Goal: Information Seeking & Learning: Learn about a topic

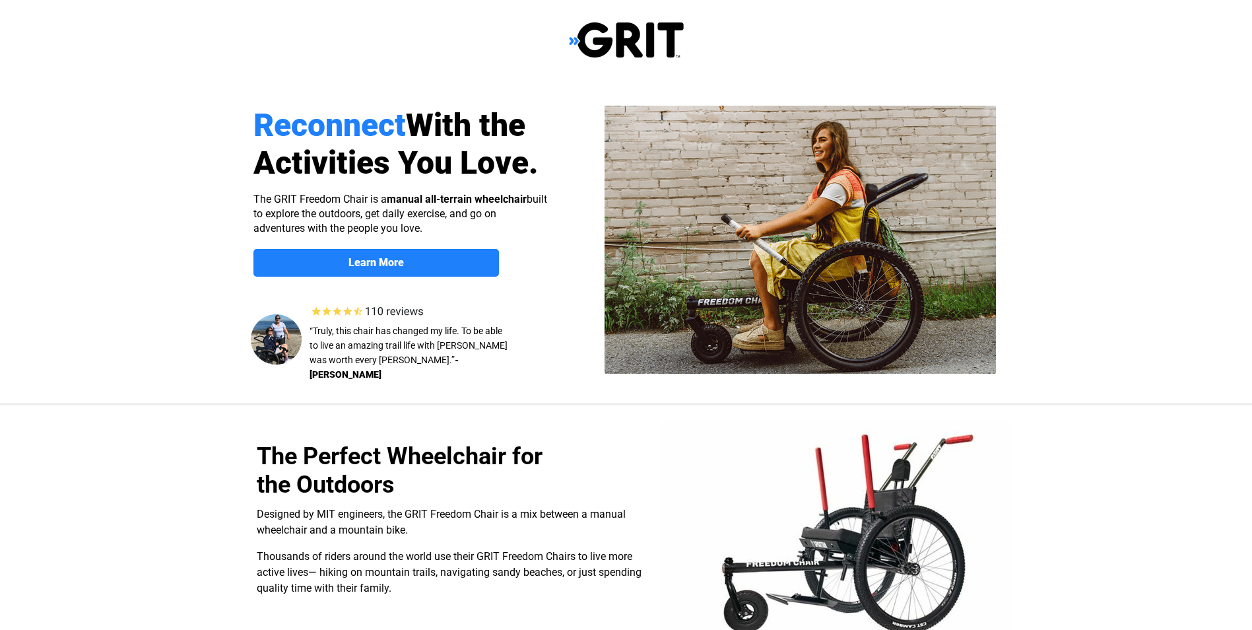
select select "US"
click at [366, 262] on strong "Learn More" at bounding box center [376, 262] width 55 height 13
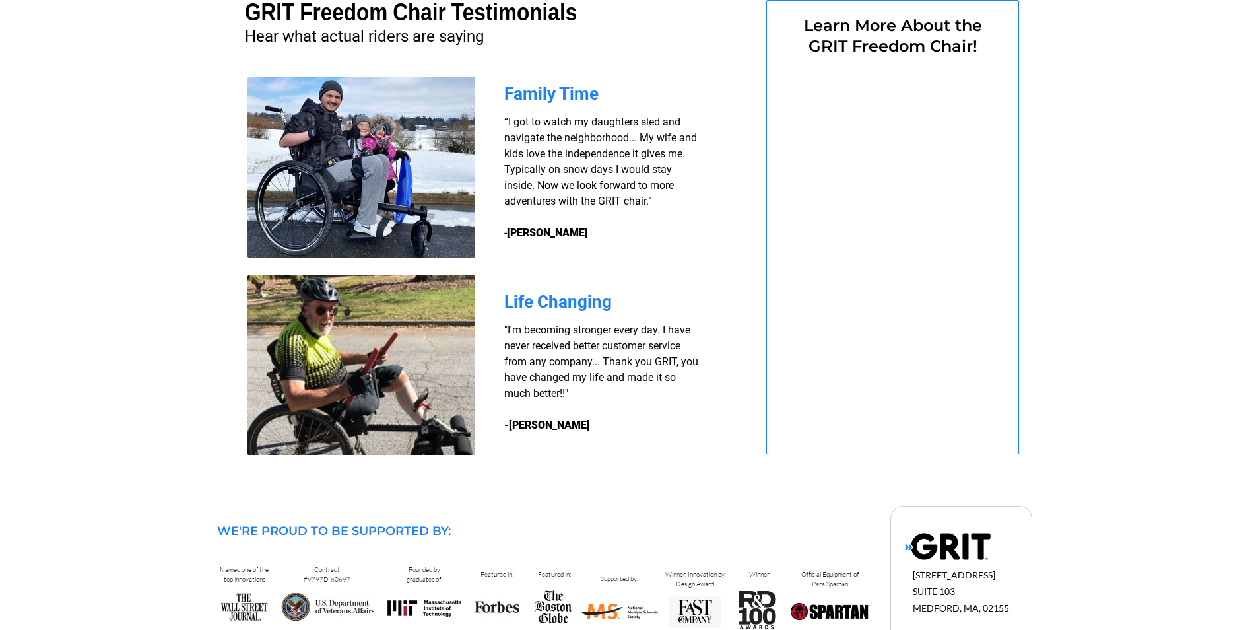
select select "US"
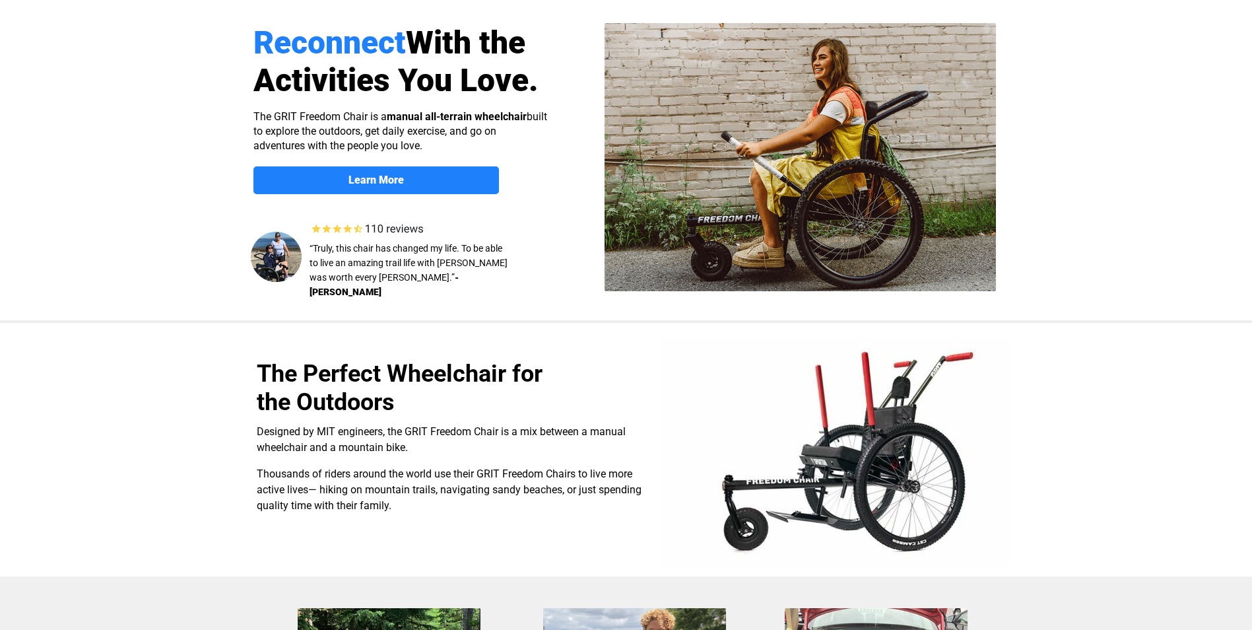
scroll to position [0, 0]
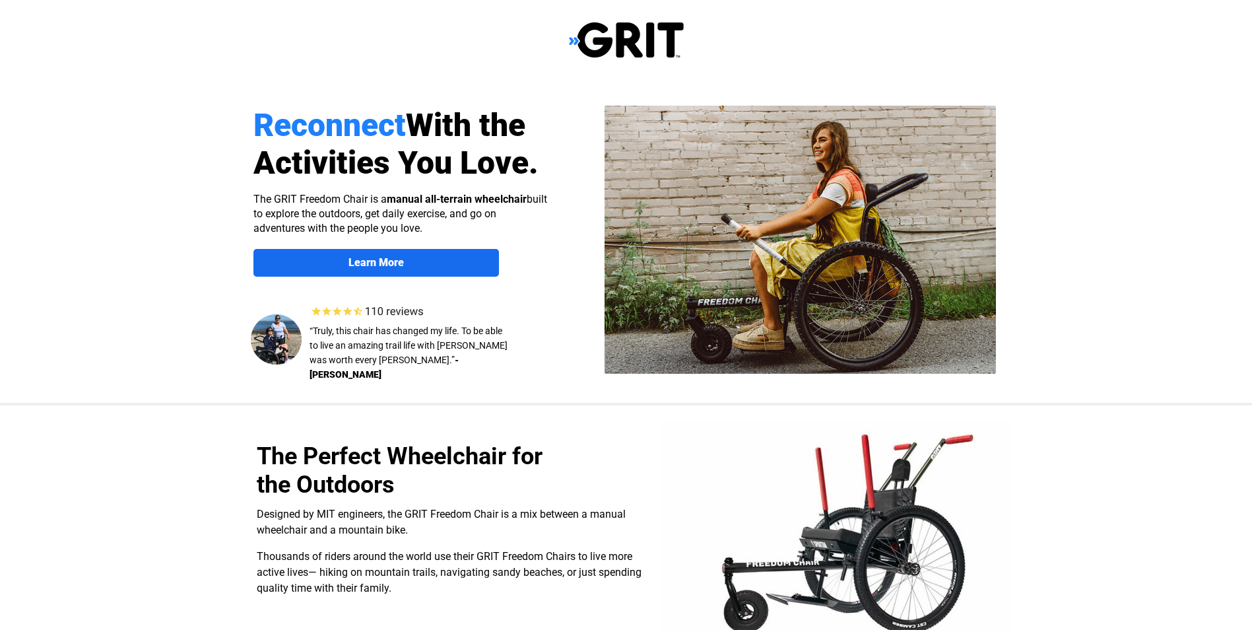
click at [382, 260] on strong "Learn More" at bounding box center [376, 262] width 55 height 13
click at [615, 37] on img at bounding box center [626, 40] width 115 height 38
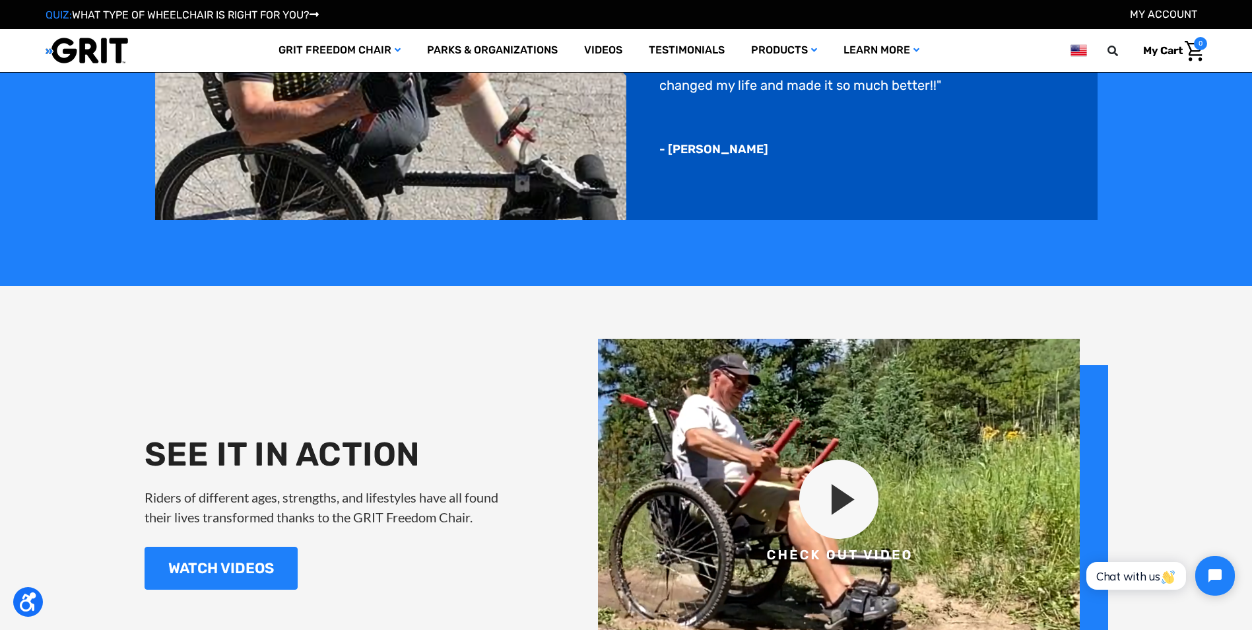
scroll to position [1518, 0]
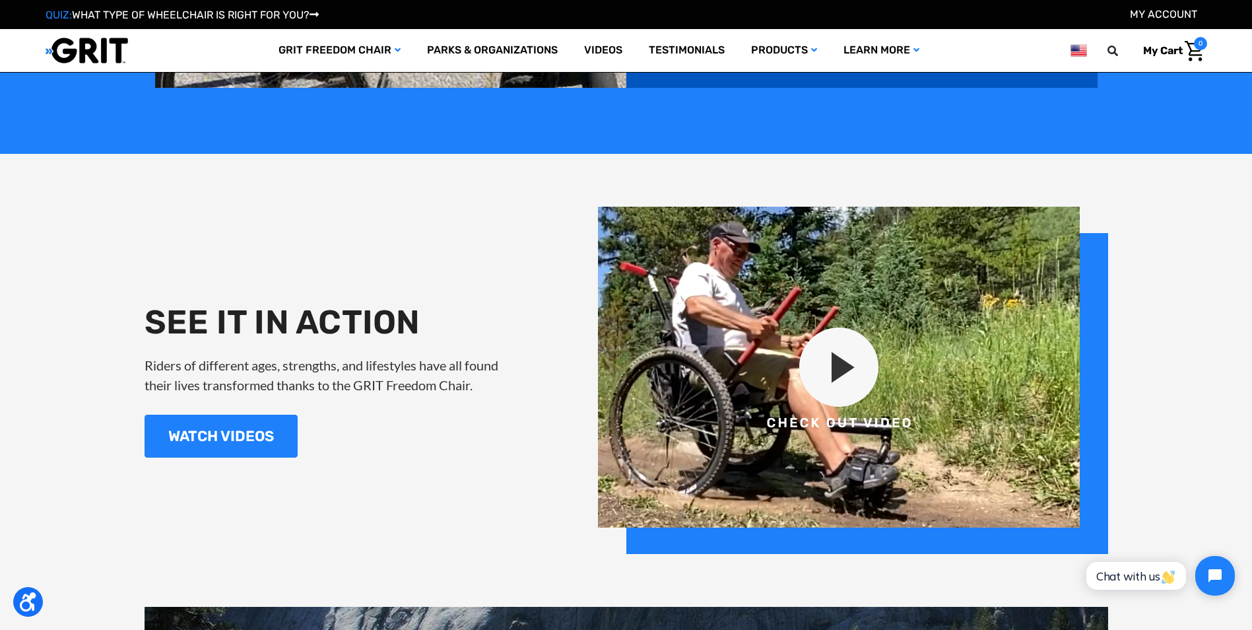
click at [831, 373] on img at bounding box center [853, 380] width 510 height 347
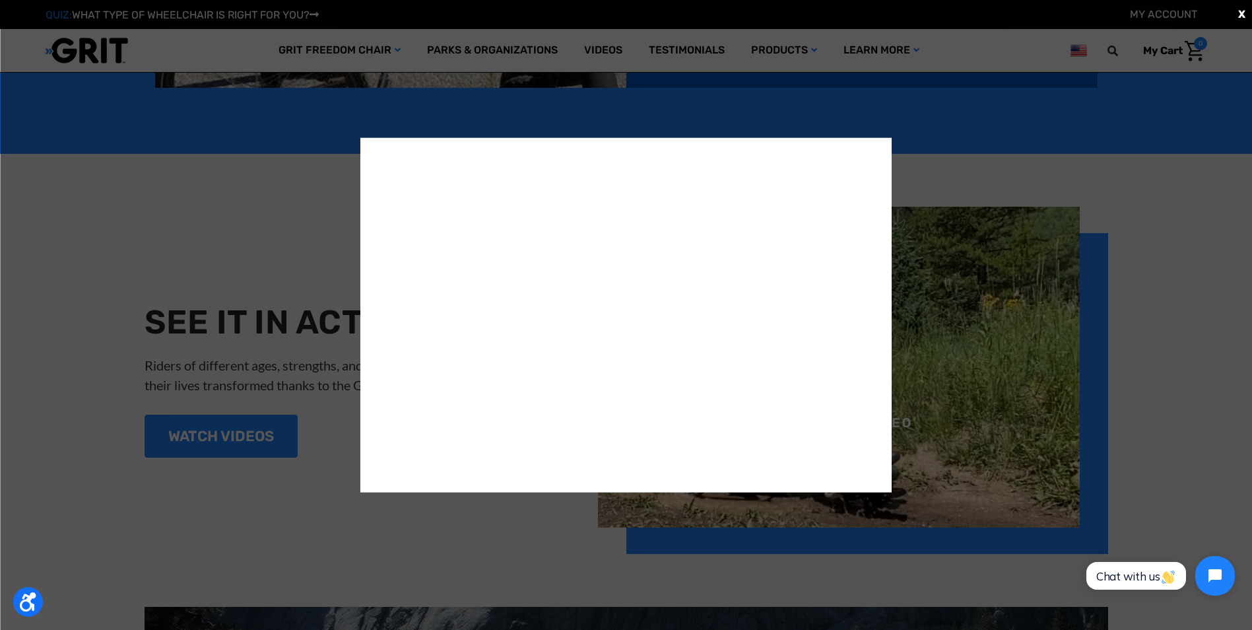
click at [200, 210] on div "X" at bounding box center [626, 315] width 1252 height 630
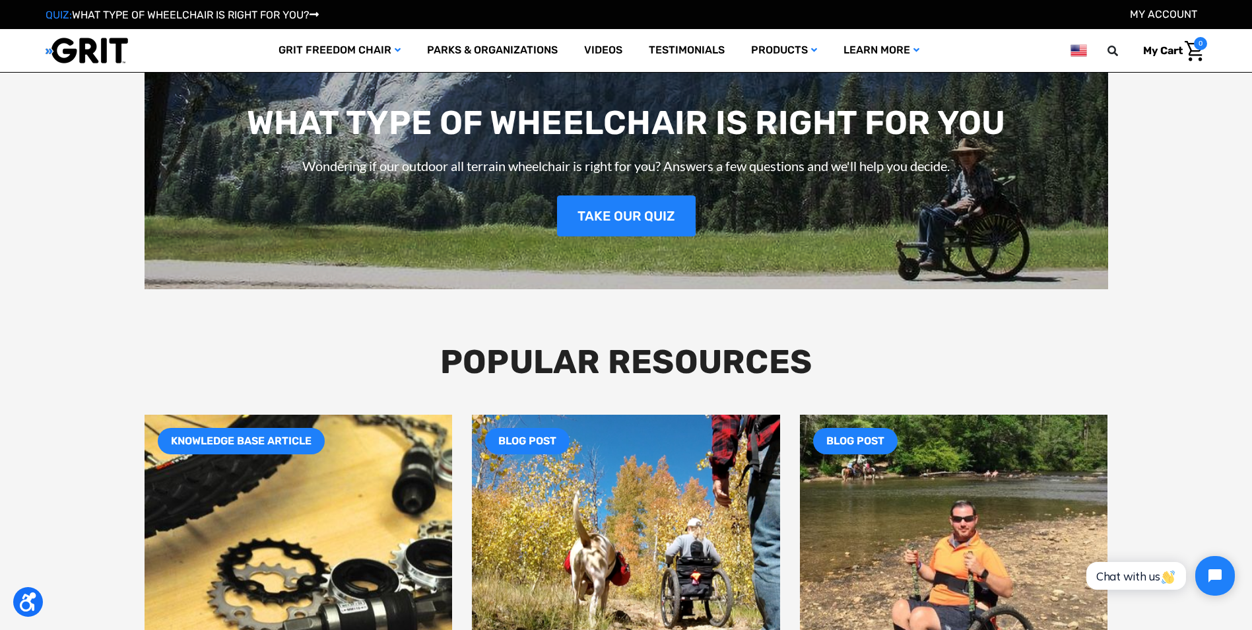
scroll to position [1914, 0]
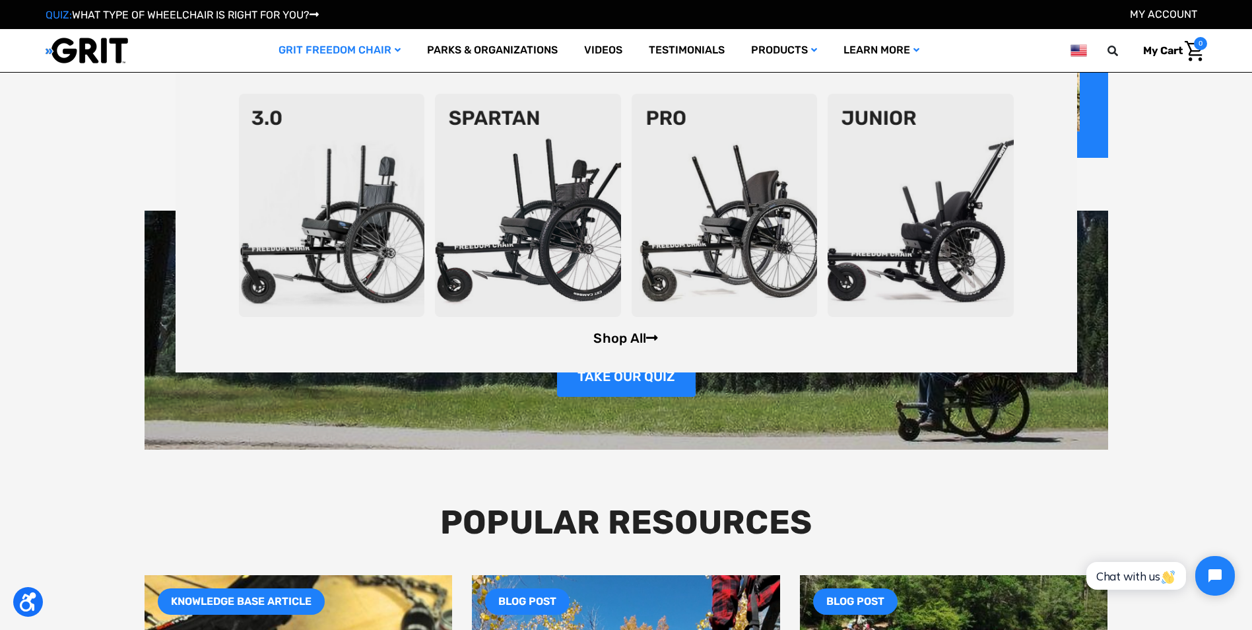
click at [618, 335] on link "Shop All" at bounding box center [625, 338] width 65 height 16
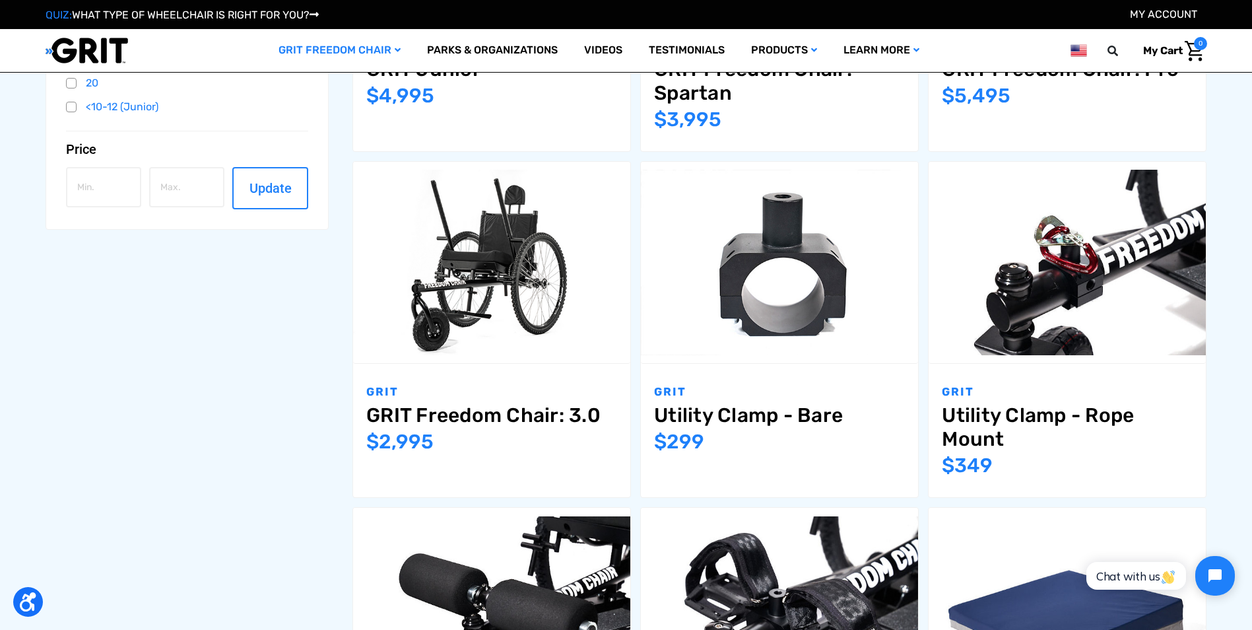
scroll to position [462, 0]
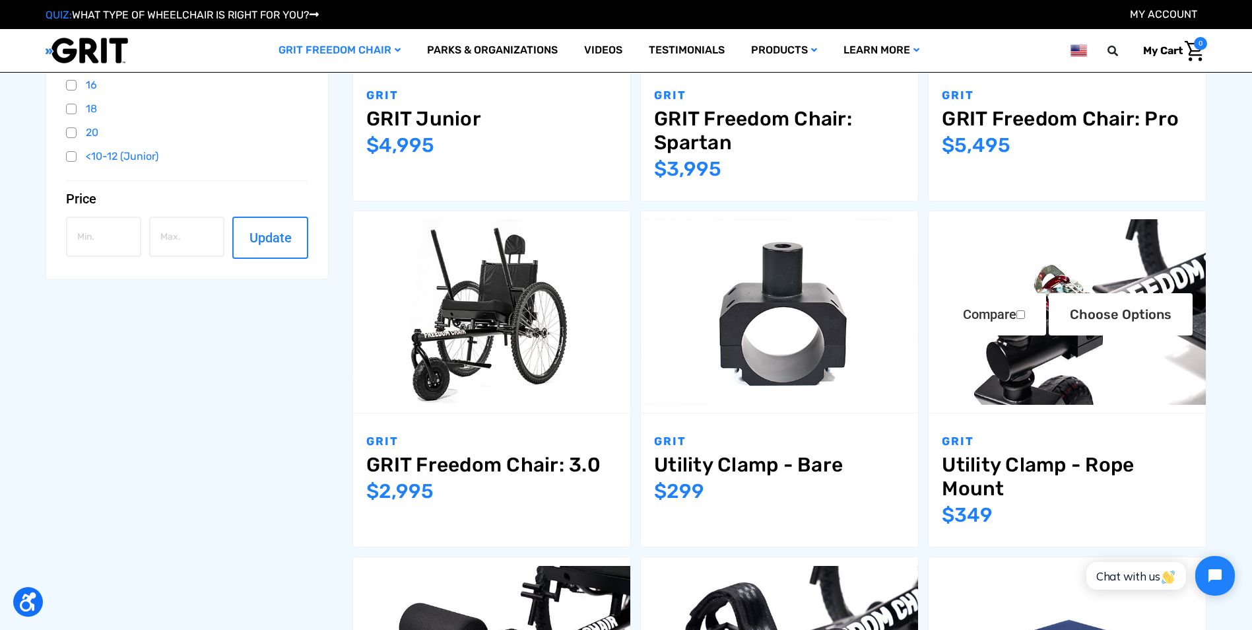
click at [1049, 269] on img "Utility Clamp - Rope Mount,$349.00\a" at bounding box center [1067, 311] width 277 height 185
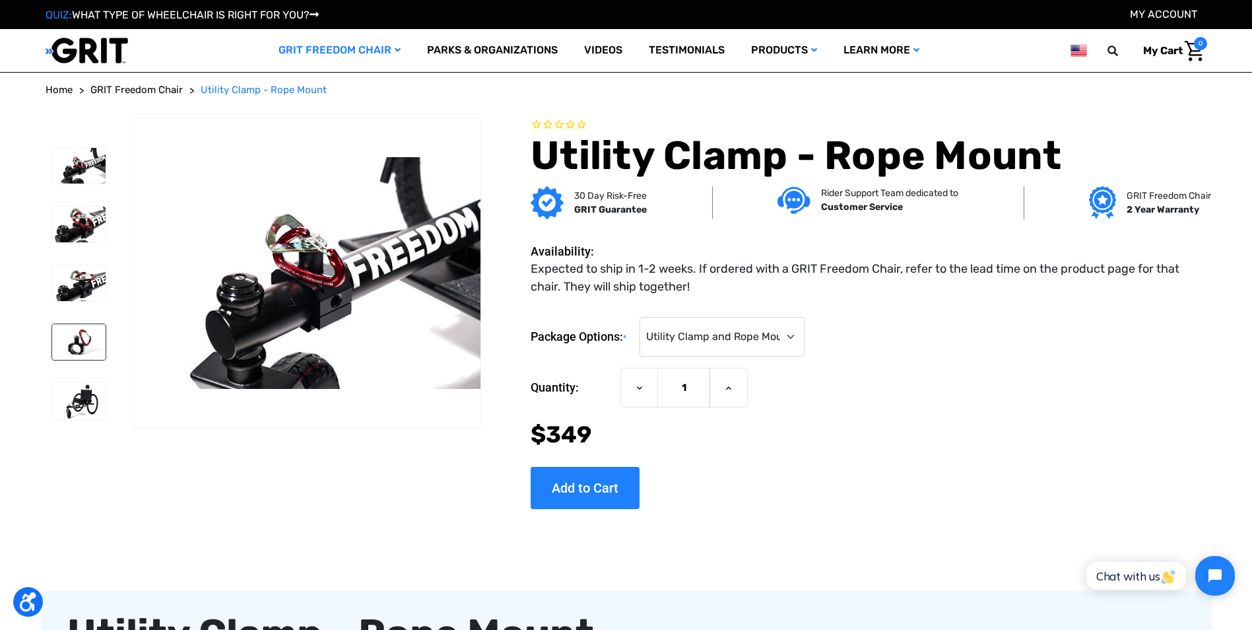
click at [71, 337] on img at bounding box center [78, 342] width 53 height 36
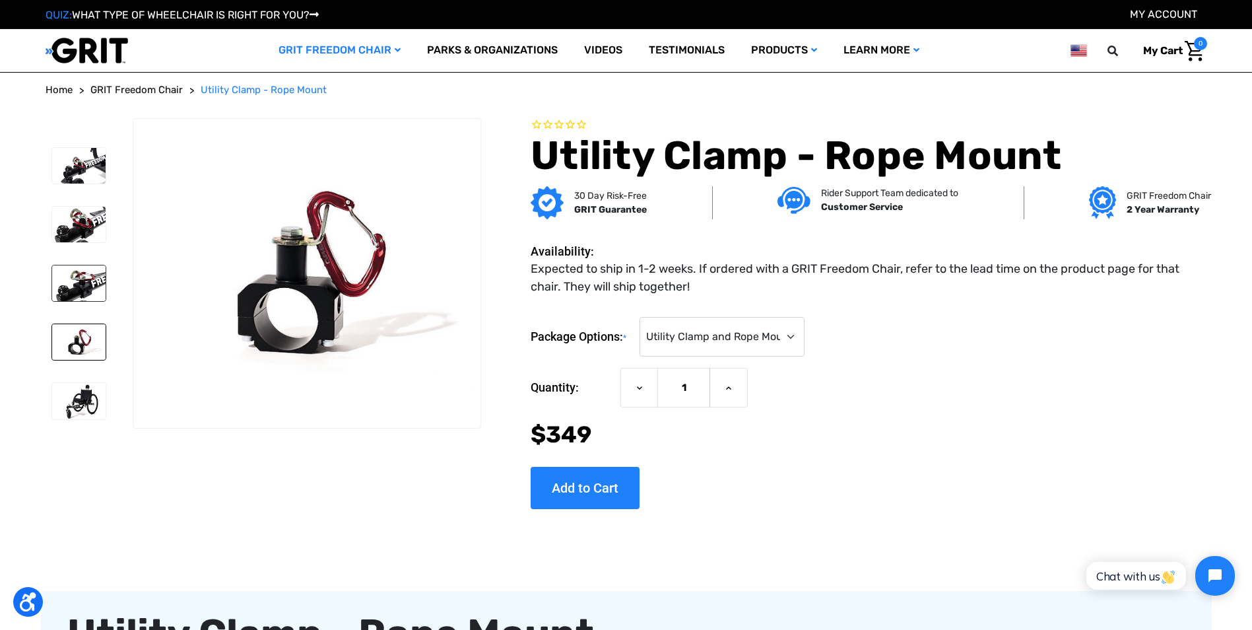
click at [81, 274] on img at bounding box center [78, 283] width 53 height 36
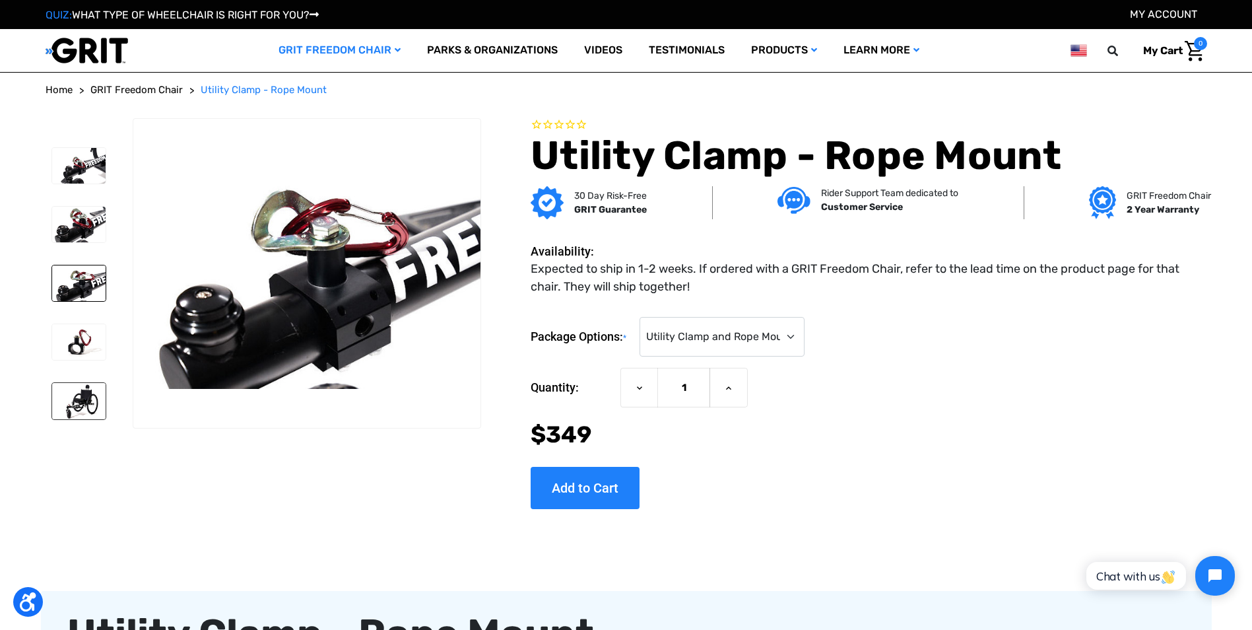
click at [77, 402] on img at bounding box center [78, 401] width 53 height 36
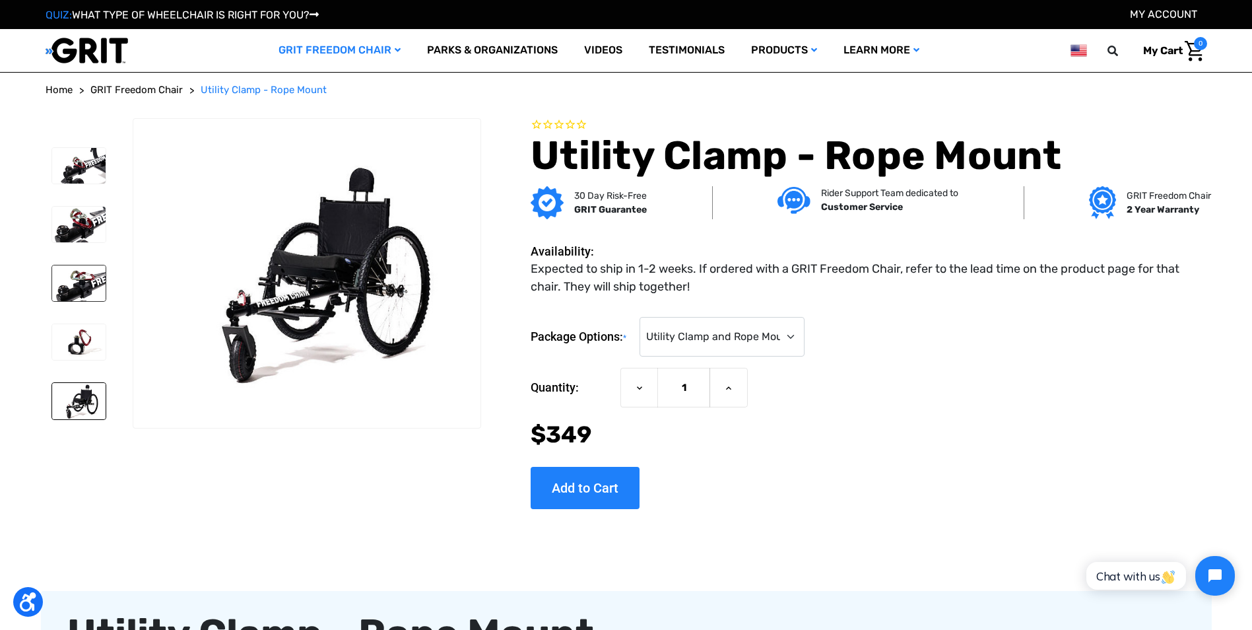
click at [73, 273] on img at bounding box center [78, 283] width 53 height 36
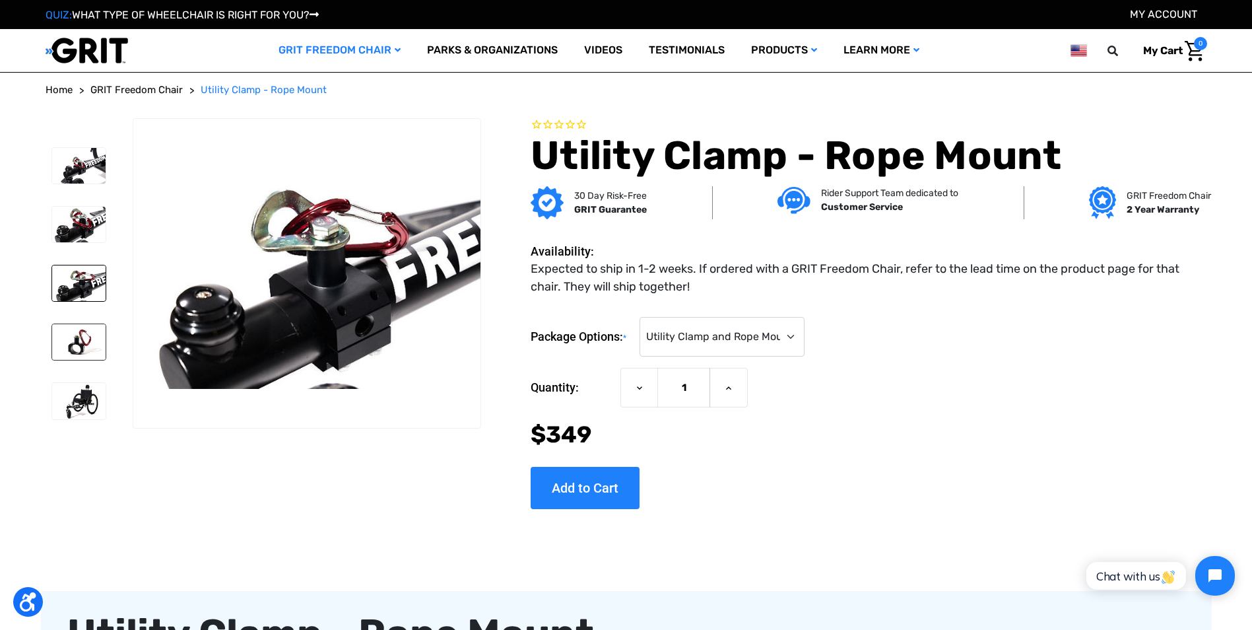
click at [71, 341] on img at bounding box center [78, 342] width 53 height 36
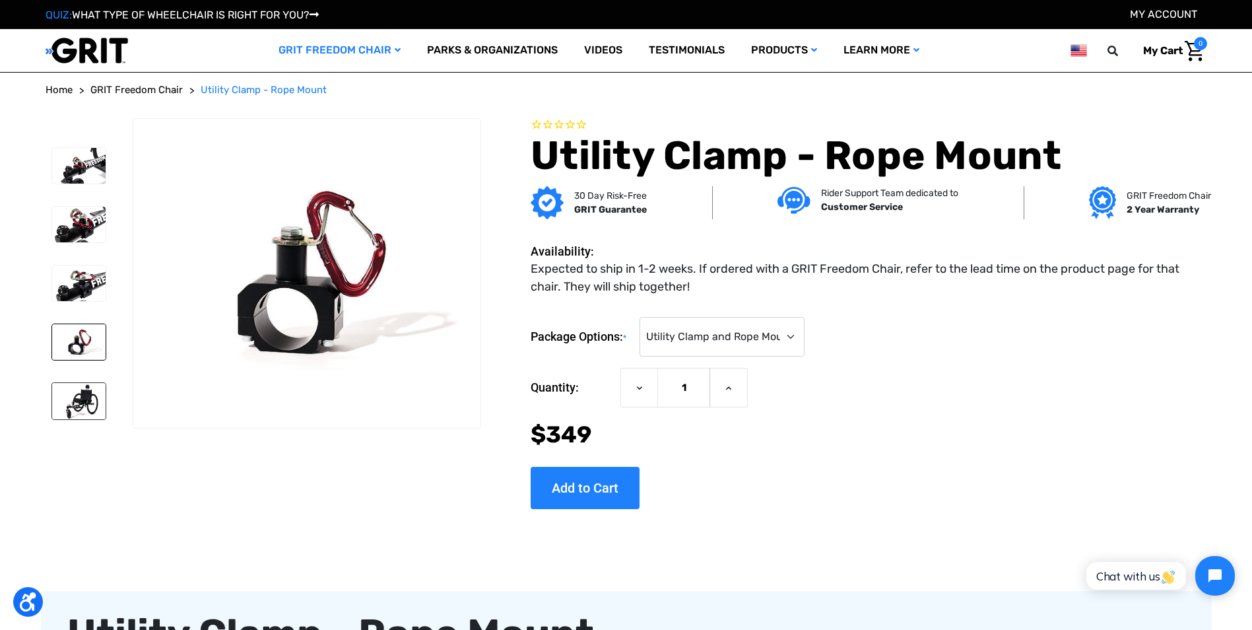
click at [82, 397] on img at bounding box center [78, 401] width 53 height 36
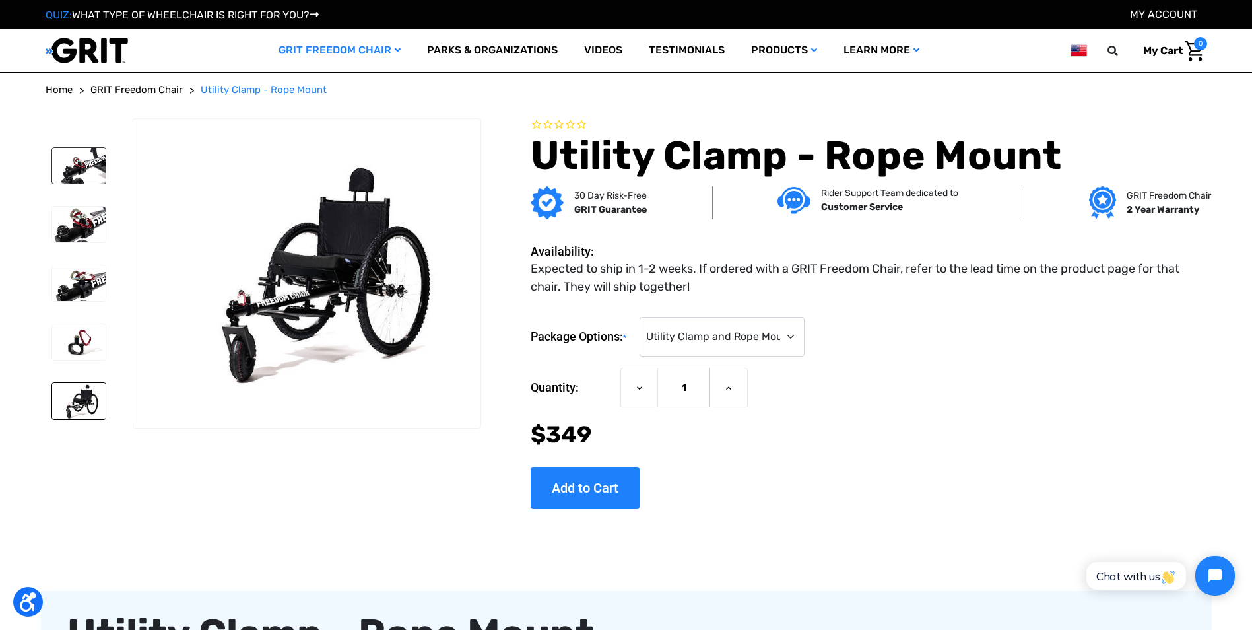
click at [81, 160] on img at bounding box center [78, 166] width 53 height 36
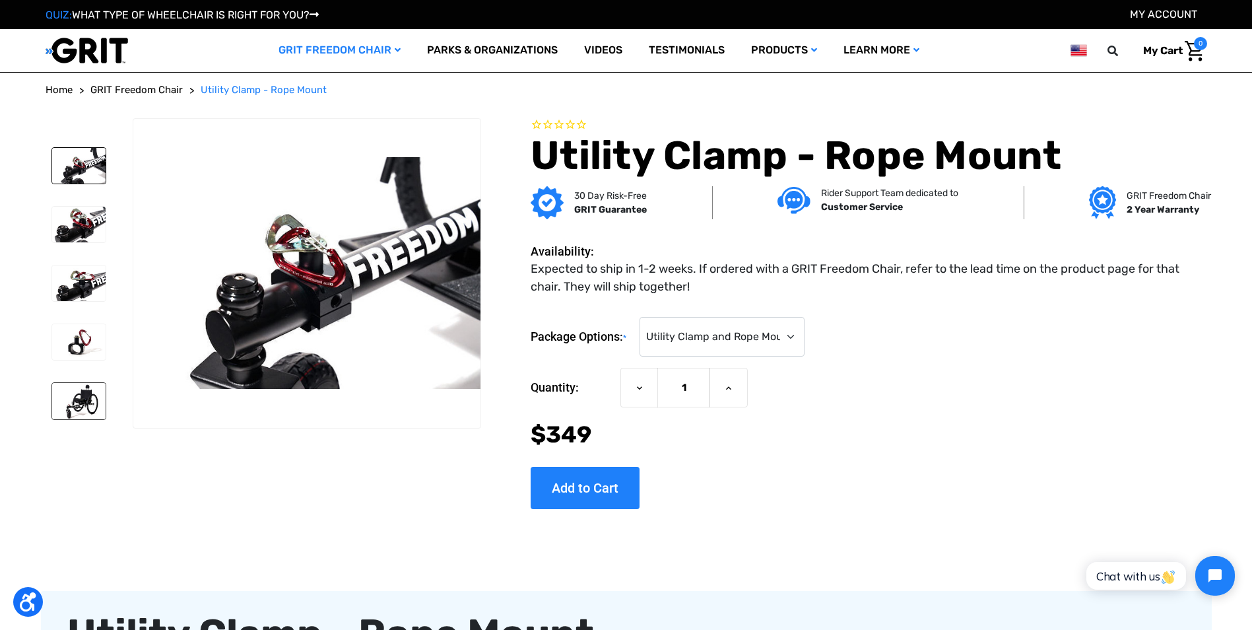
click at [76, 397] on img at bounding box center [78, 401] width 53 height 36
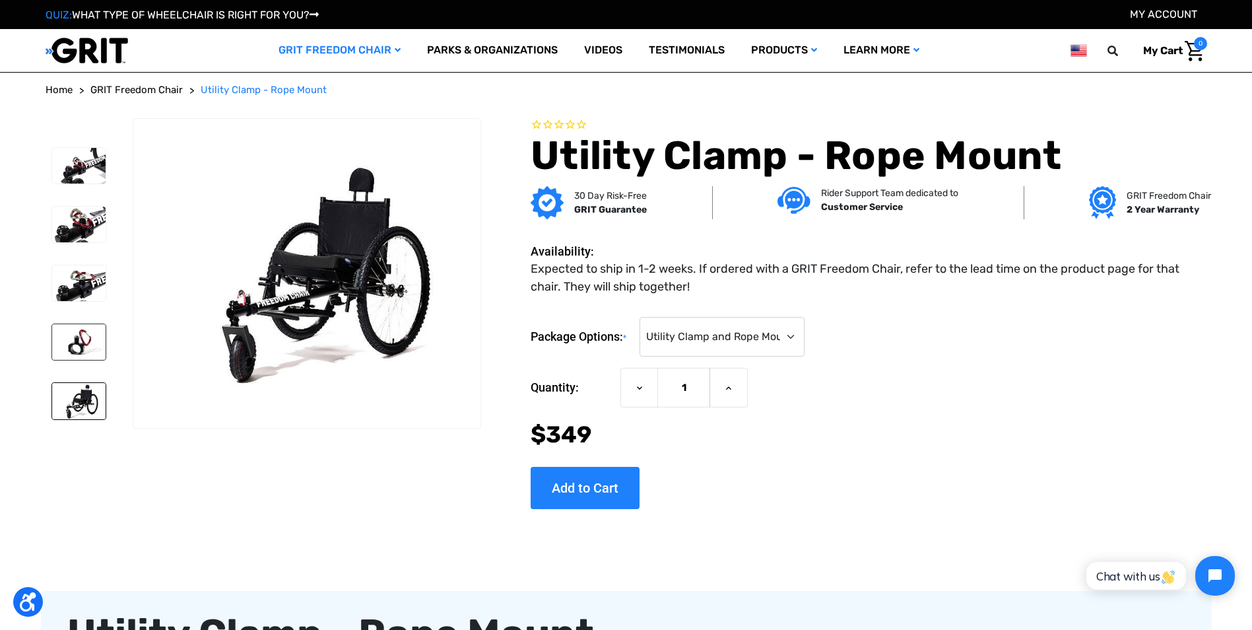
click at [77, 337] on img at bounding box center [78, 342] width 53 height 36
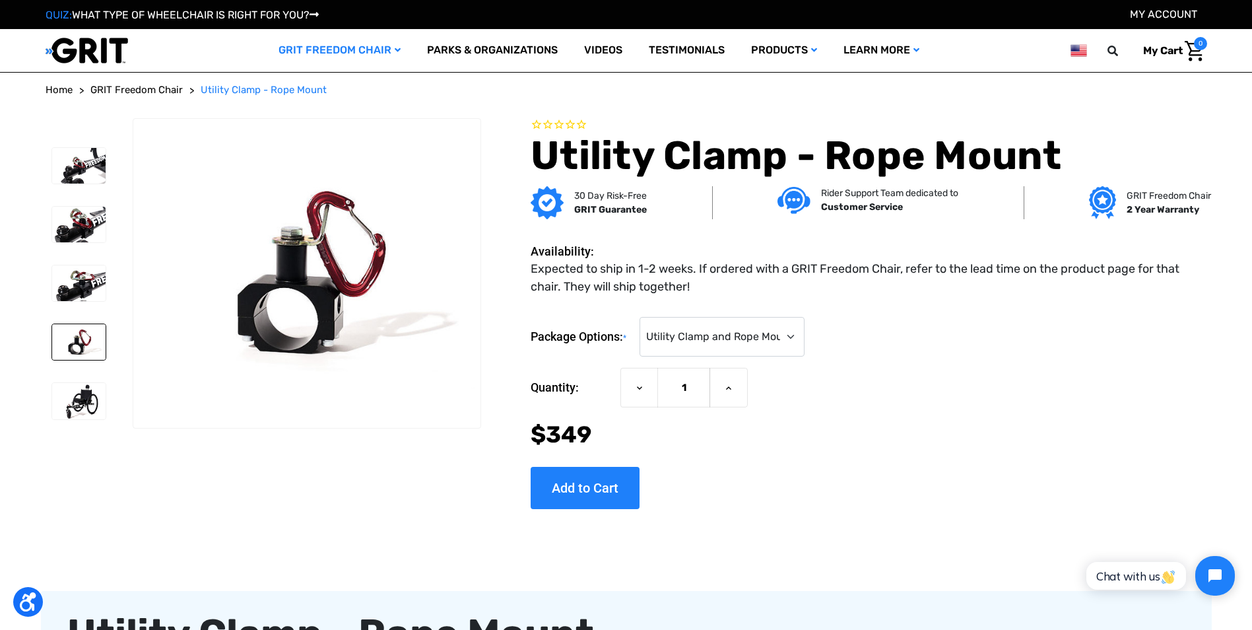
click at [130, 84] on span "GRIT Freedom Chair" at bounding box center [136, 90] width 92 height 12
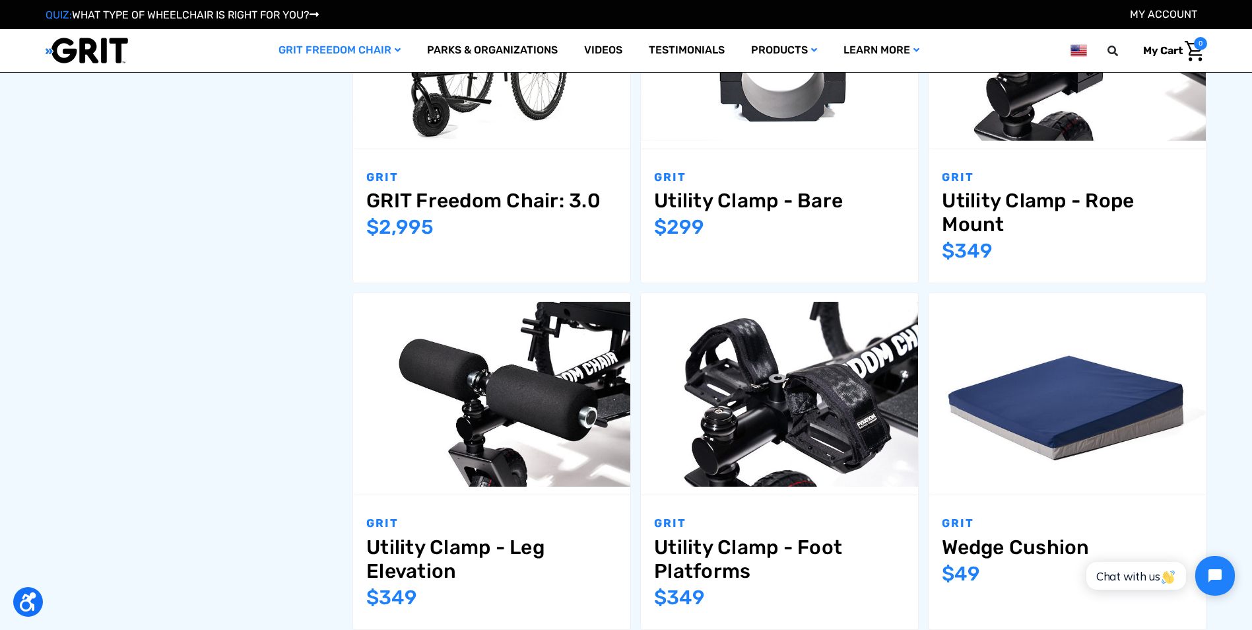
scroll to position [792, 0]
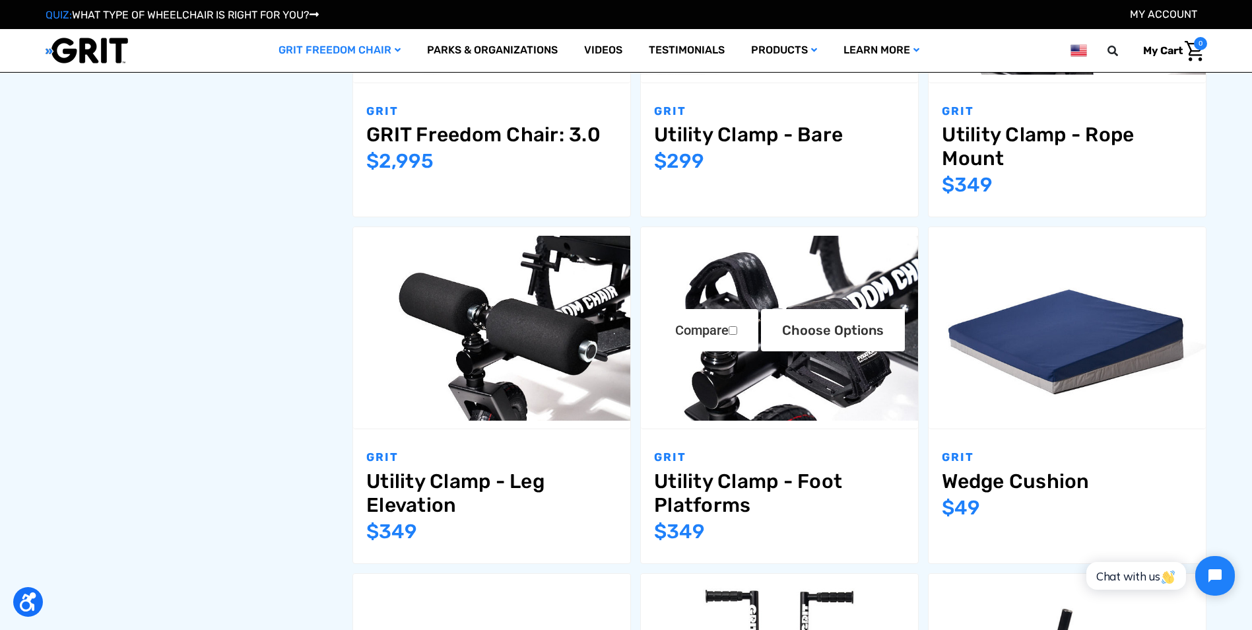
click at [806, 369] on img "Utility Clamp - Foot Platforms,$349.00\a" at bounding box center [779, 328] width 277 height 185
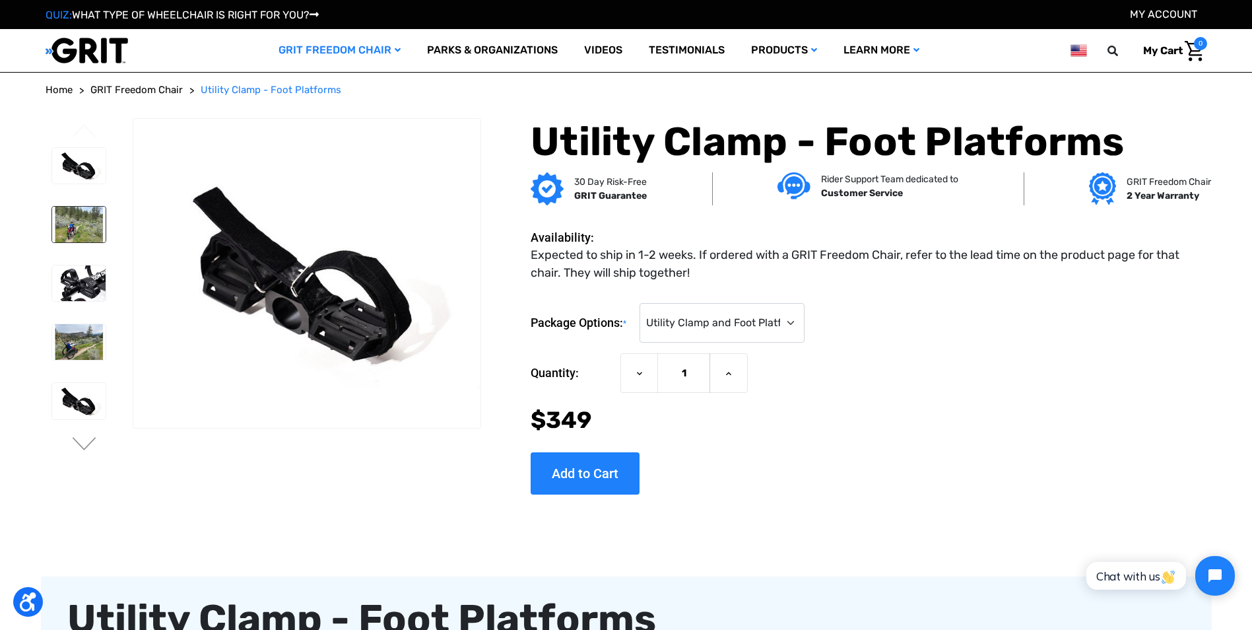
click at [75, 225] on img at bounding box center [78, 225] width 53 height 36
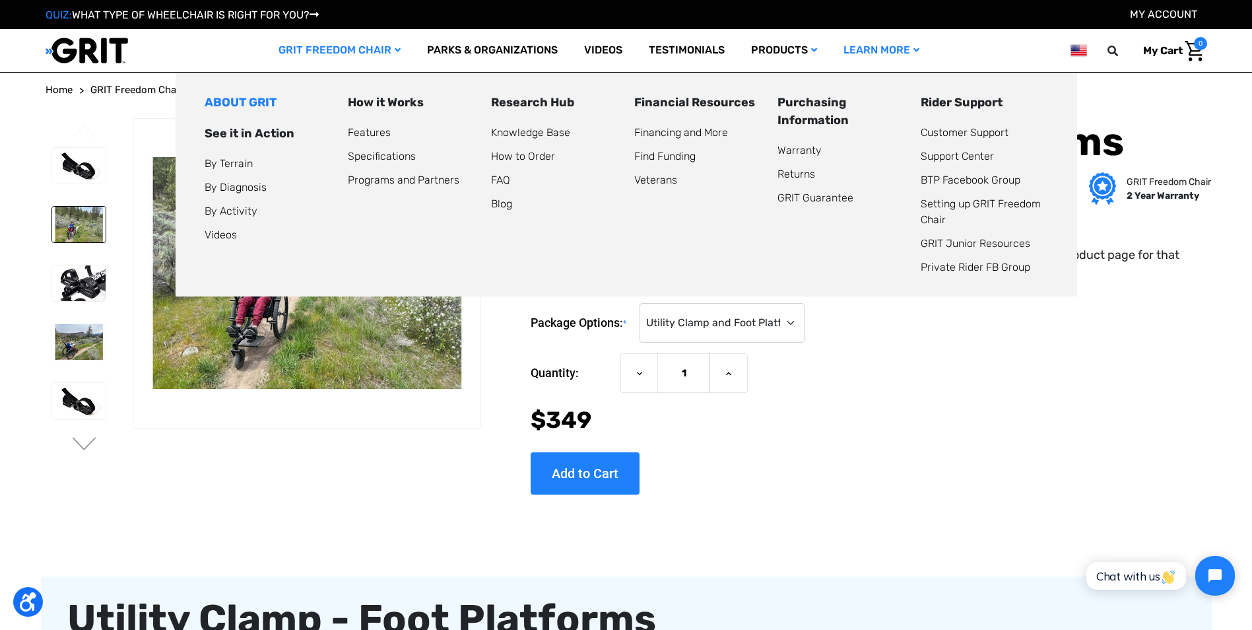
click at [232, 98] on link "ABOUT GRIT" at bounding box center [241, 102] width 72 height 15
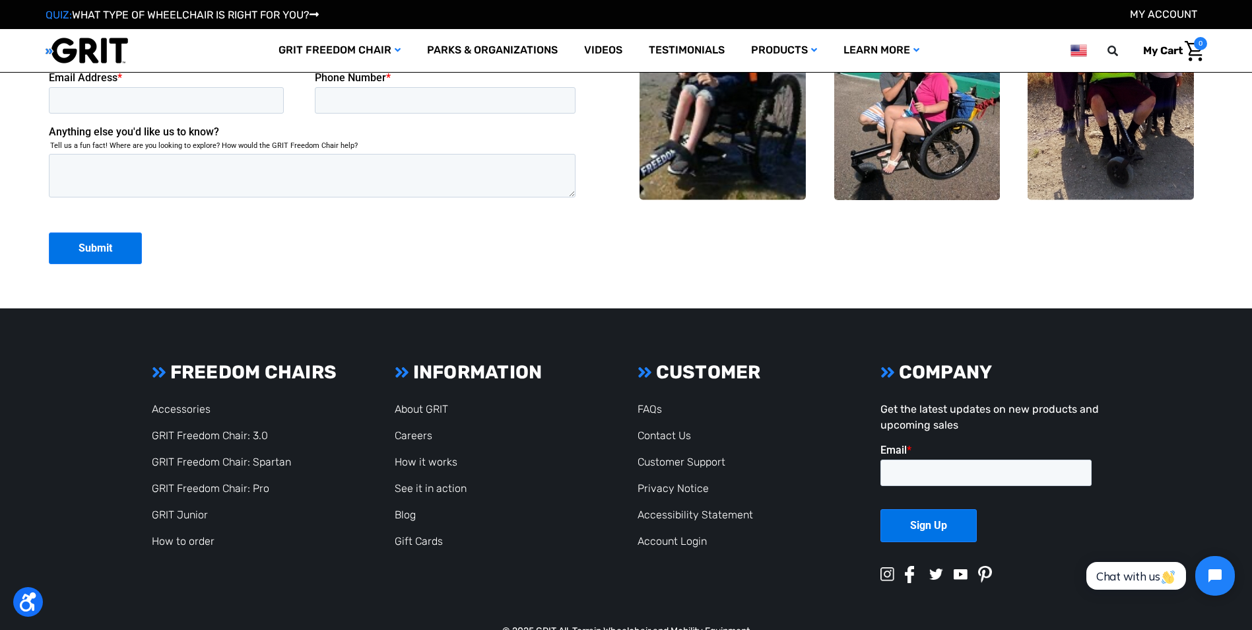
scroll to position [3828, 0]
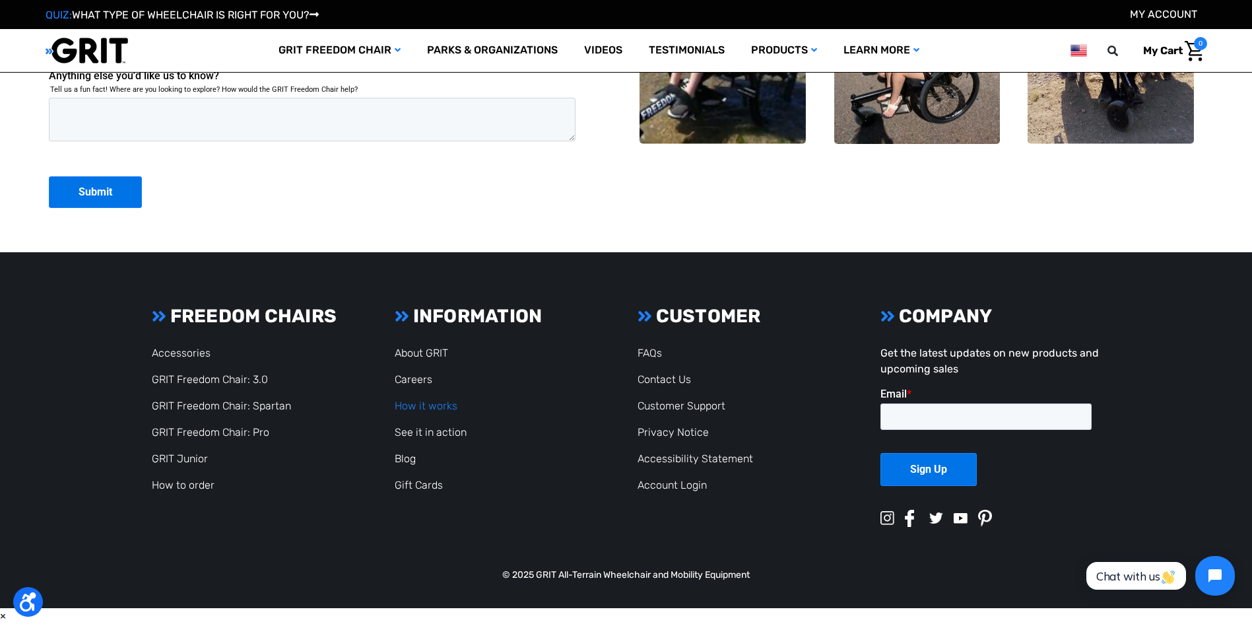
click at [447, 412] on link "How it works" at bounding box center [426, 405] width 63 height 13
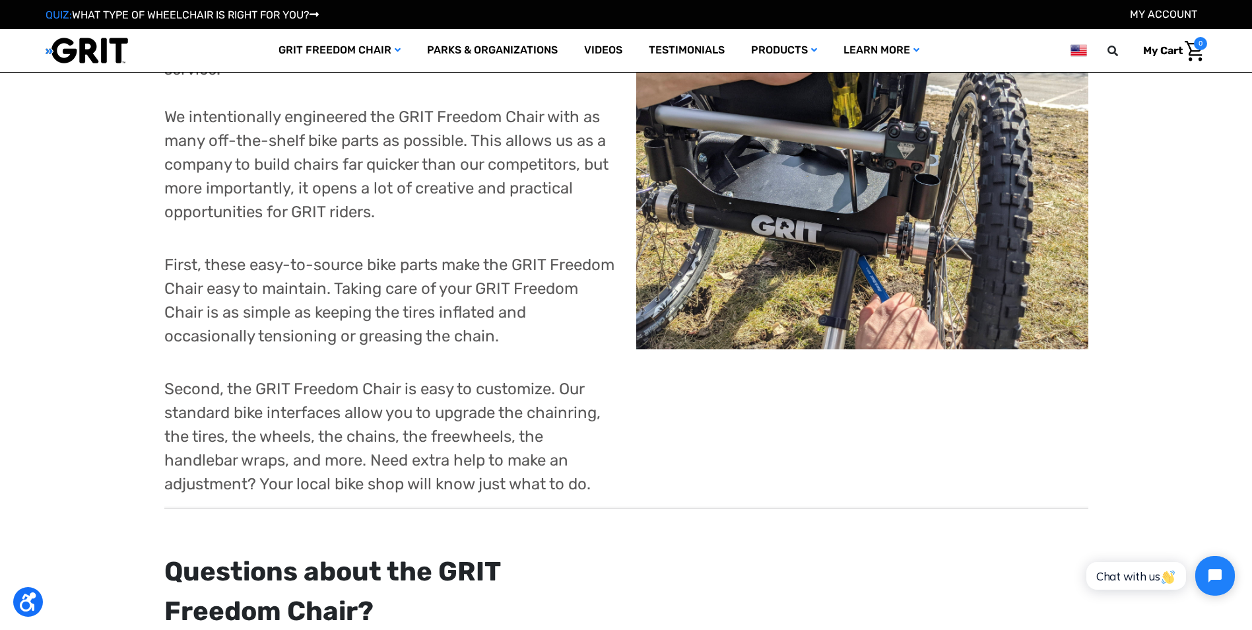
scroll to position [2112, 0]
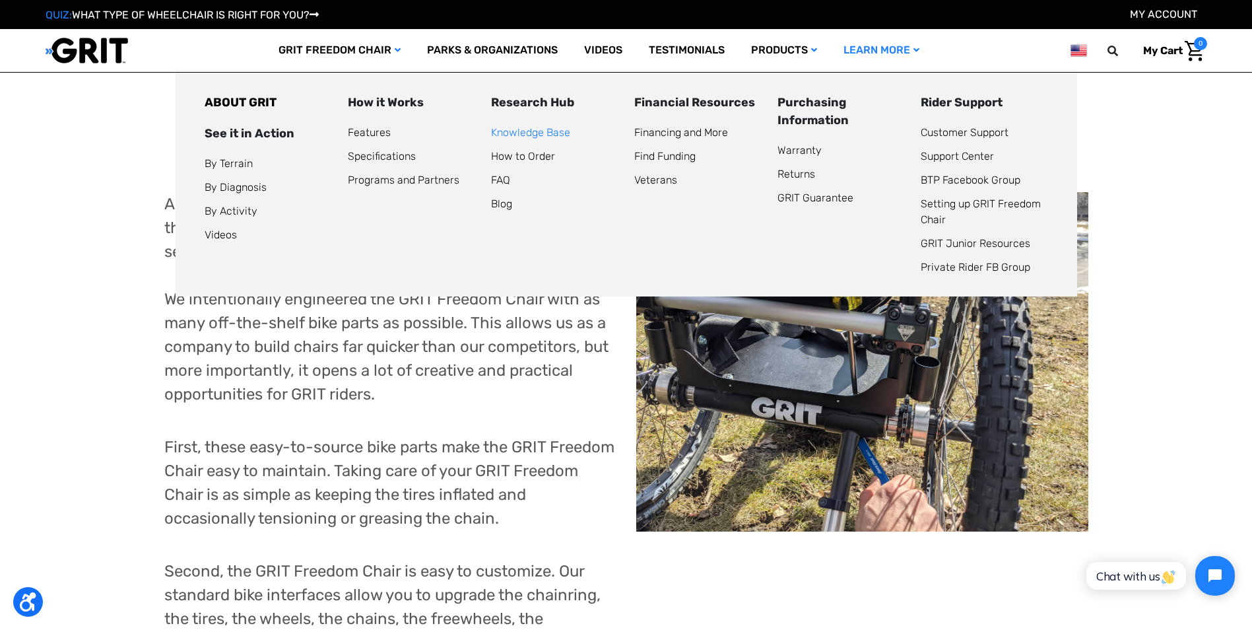
click at [532, 131] on link "Knowledge Base" at bounding box center [530, 132] width 79 height 13
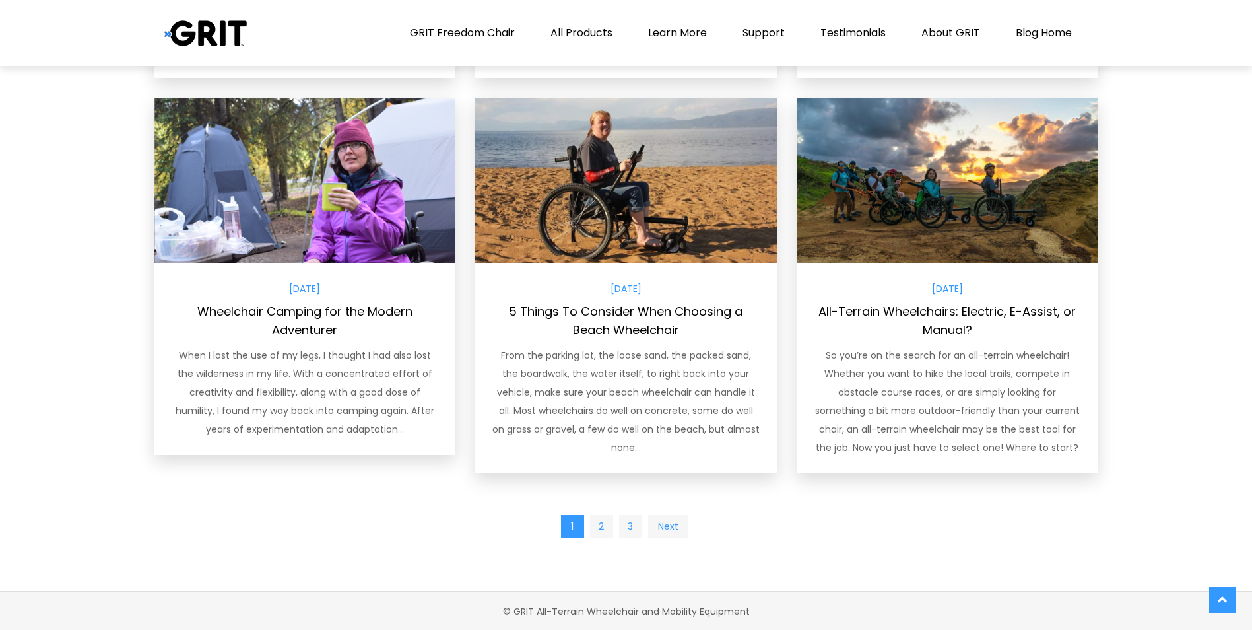
scroll to position [995, 0]
click at [602, 524] on link "2" at bounding box center [601, 525] width 23 height 23
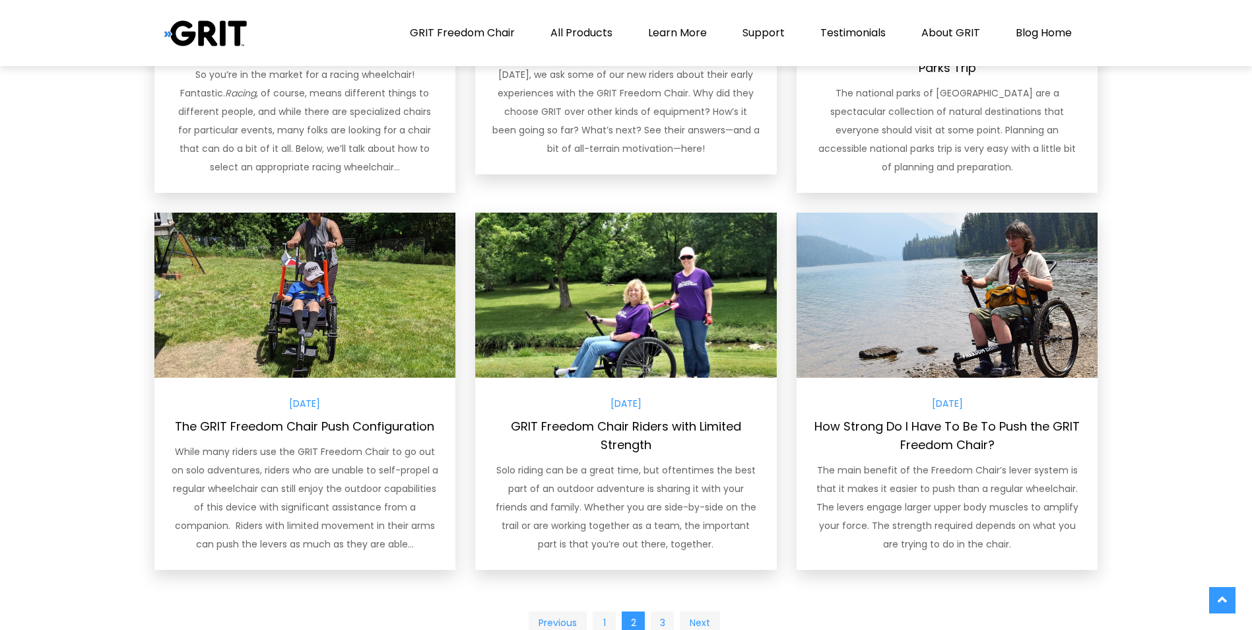
scroll to position [1056, 0]
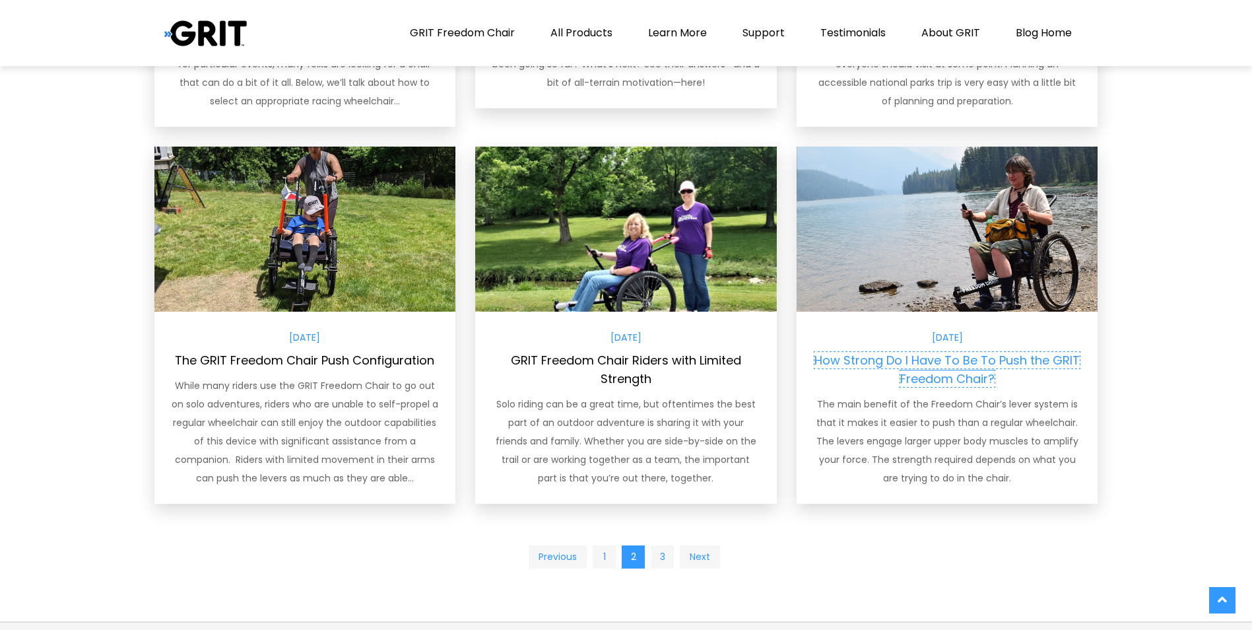
click at [935, 358] on link "How Strong Do I Have To Be To Push the GRIT Freedom Chair?" at bounding box center [946, 369] width 265 height 35
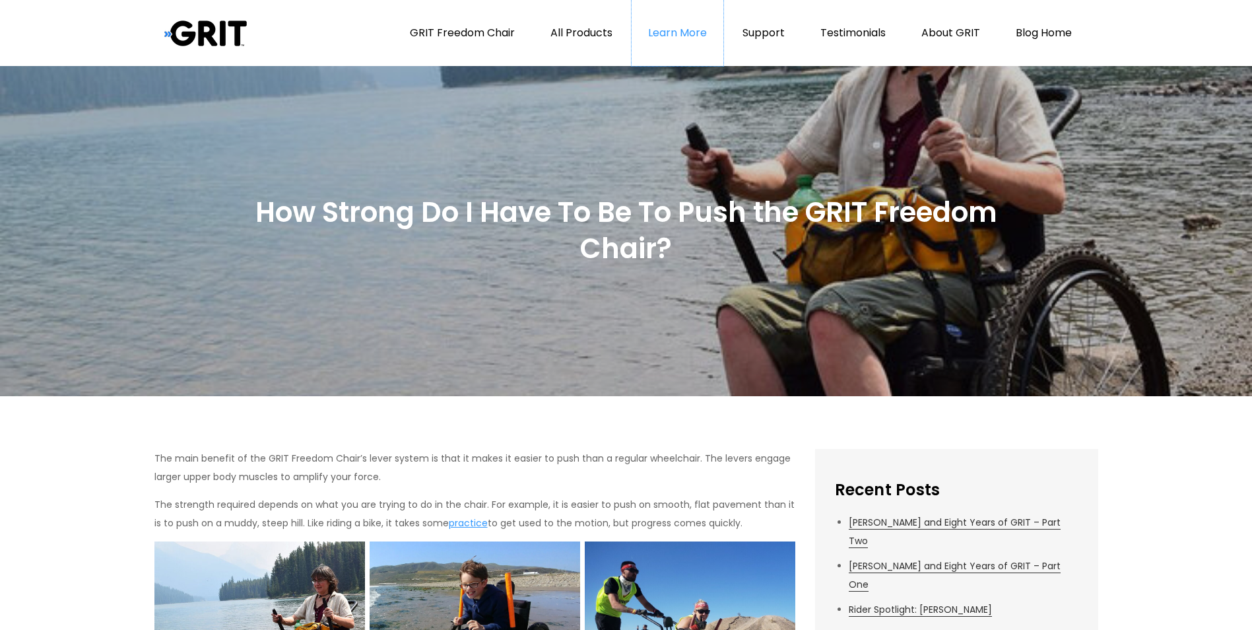
click at [669, 30] on link "Learn More" at bounding box center [678, 33] width 92 height 66
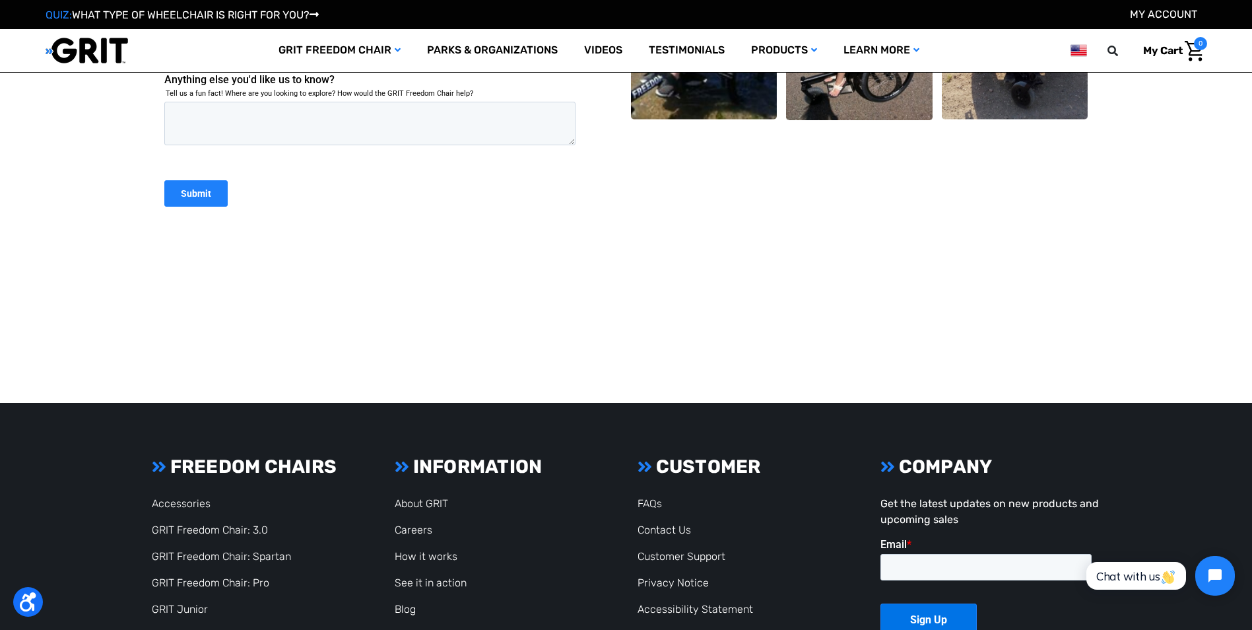
scroll to position [1579, 0]
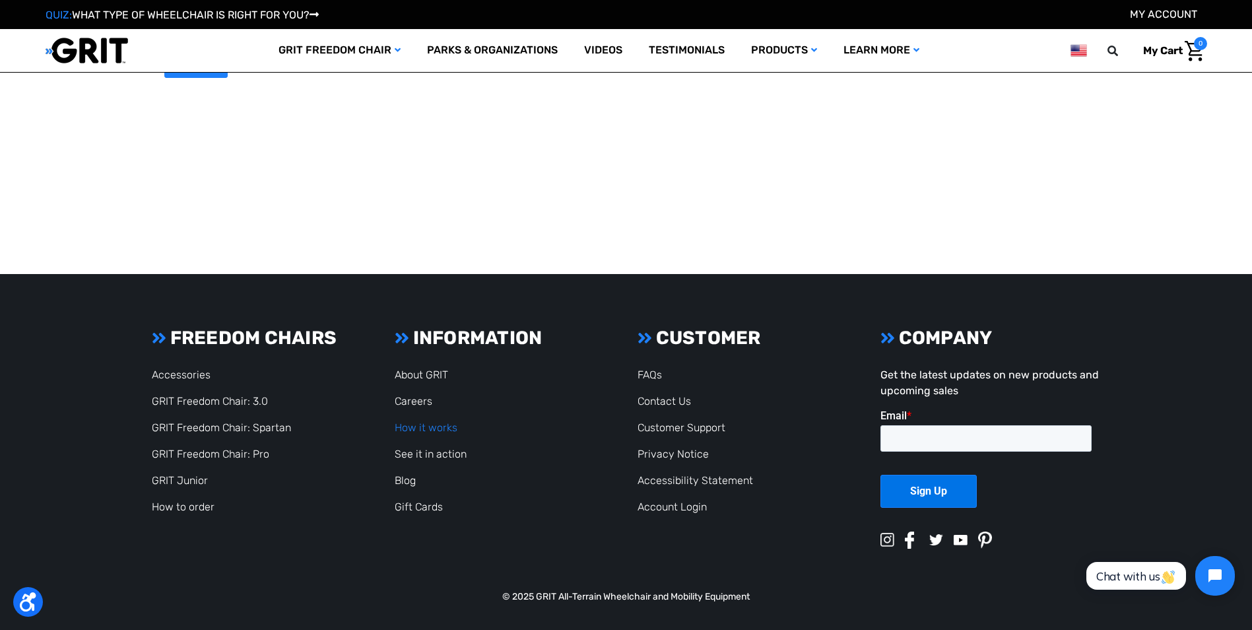
click at [434, 425] on link "How it works" at bounding box center [426, 427] width 63 height 13
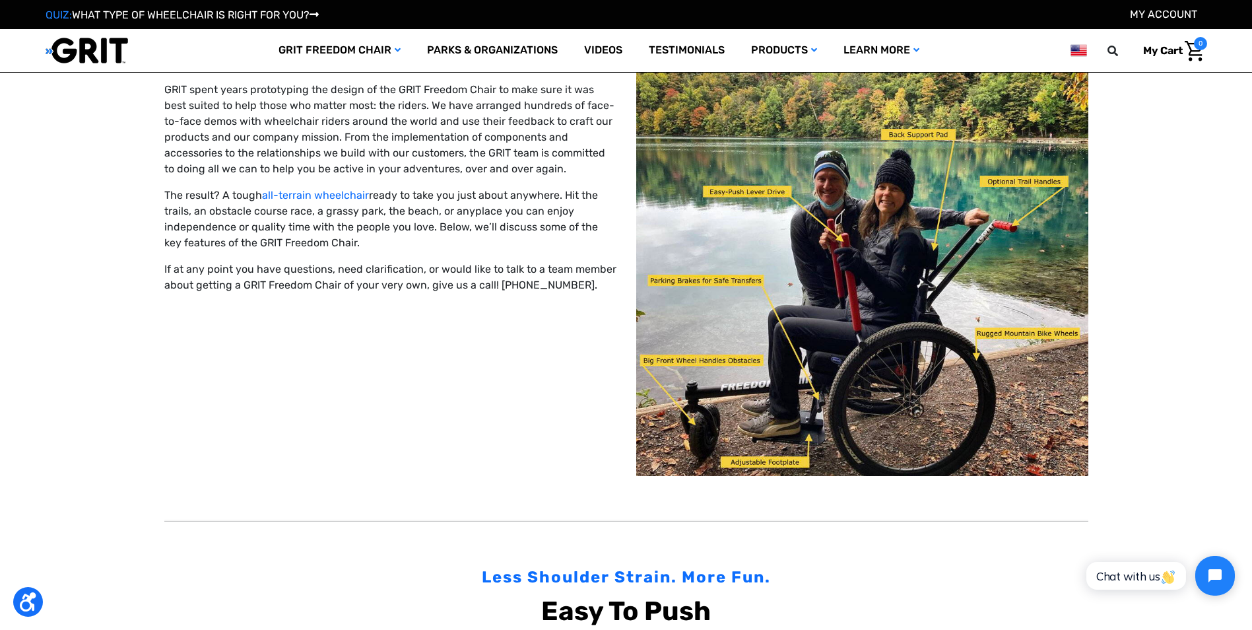
scroll to position [132, 0]
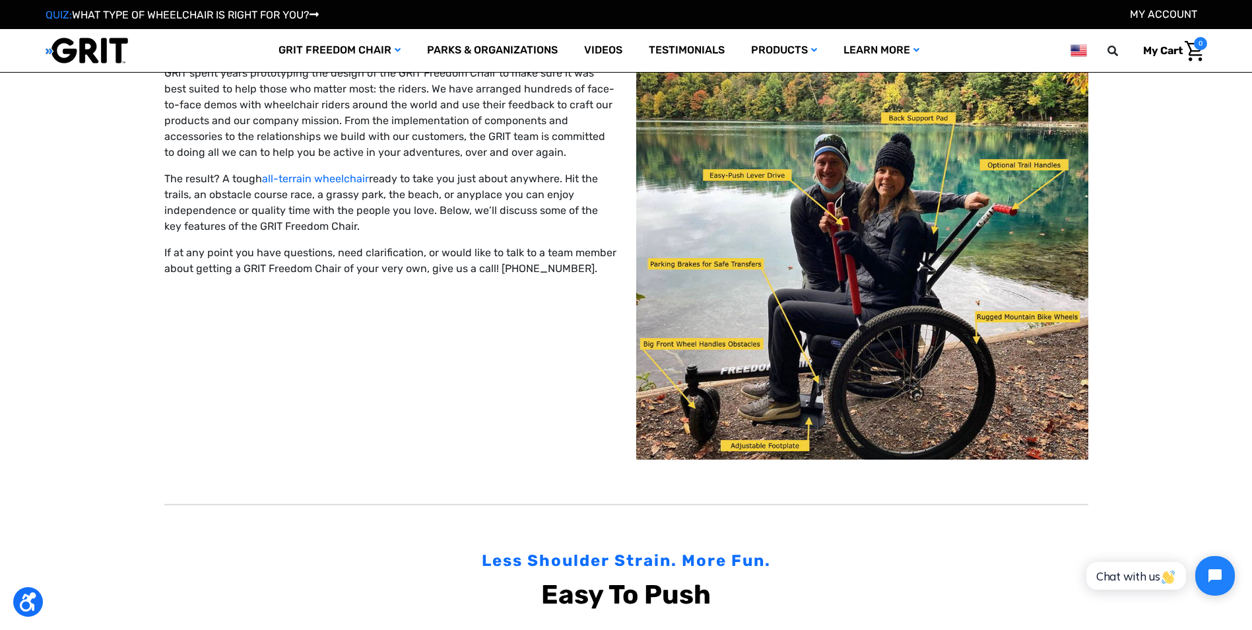
click at [873, 352] on img at bounding box center [862, 233] width 452 height 452
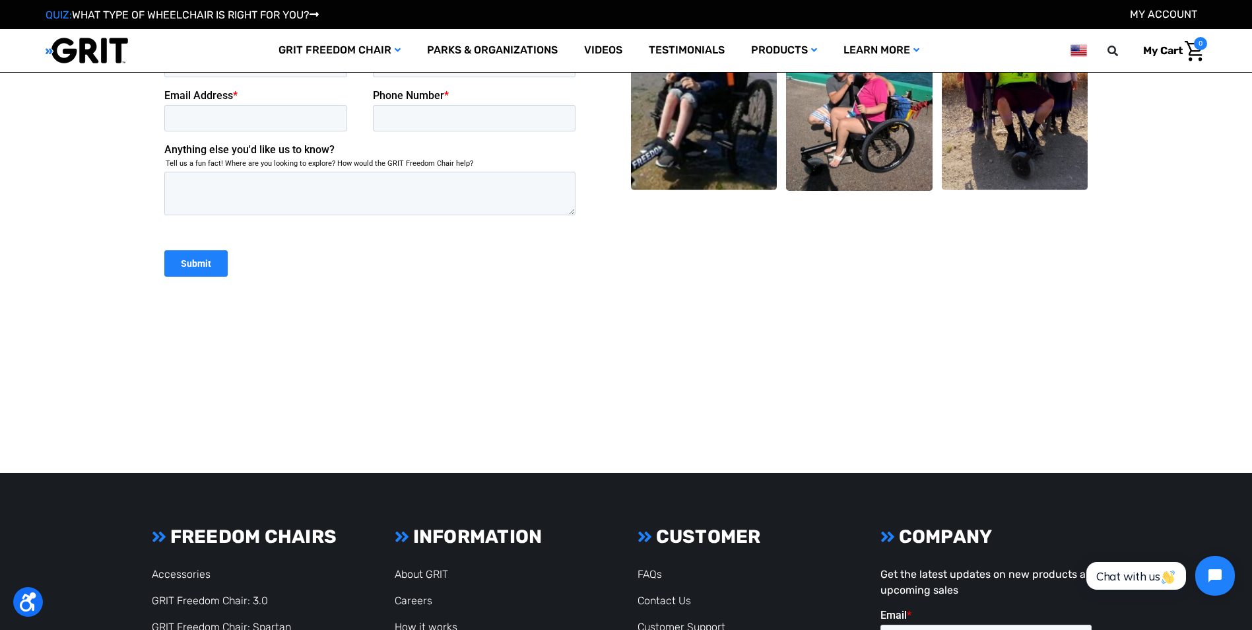
scroll to position [3157, 0]
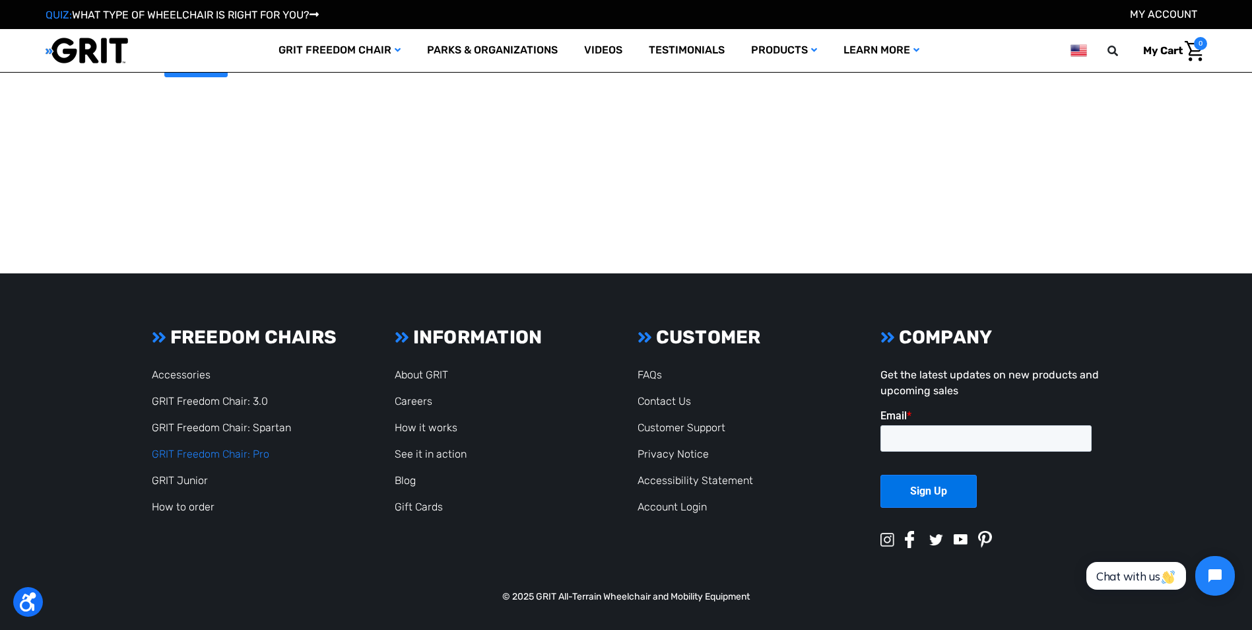
click at [232, 453] on link "GRIT Freedom Chair: Pro" at bounding box center [210, 454] width 117 height 13
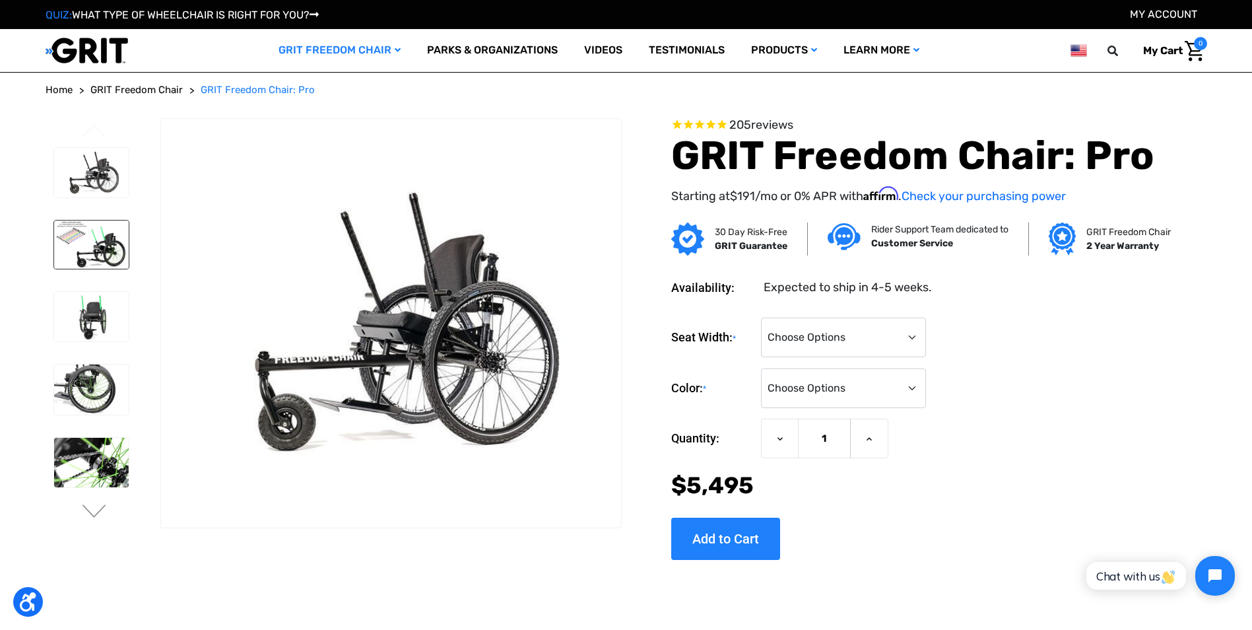
click at [97, 248] on img at bounding box center [91, 244] width 75 height 48
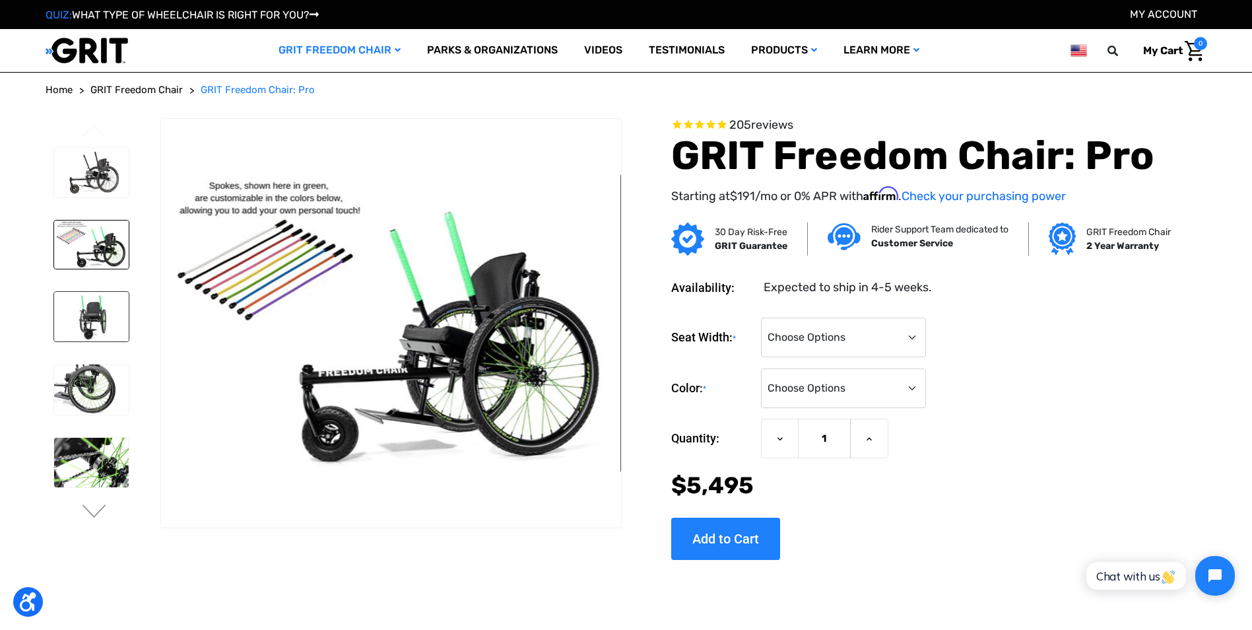
click at [91, 318] on img at bounding box center [91, 317] width 75 height 50
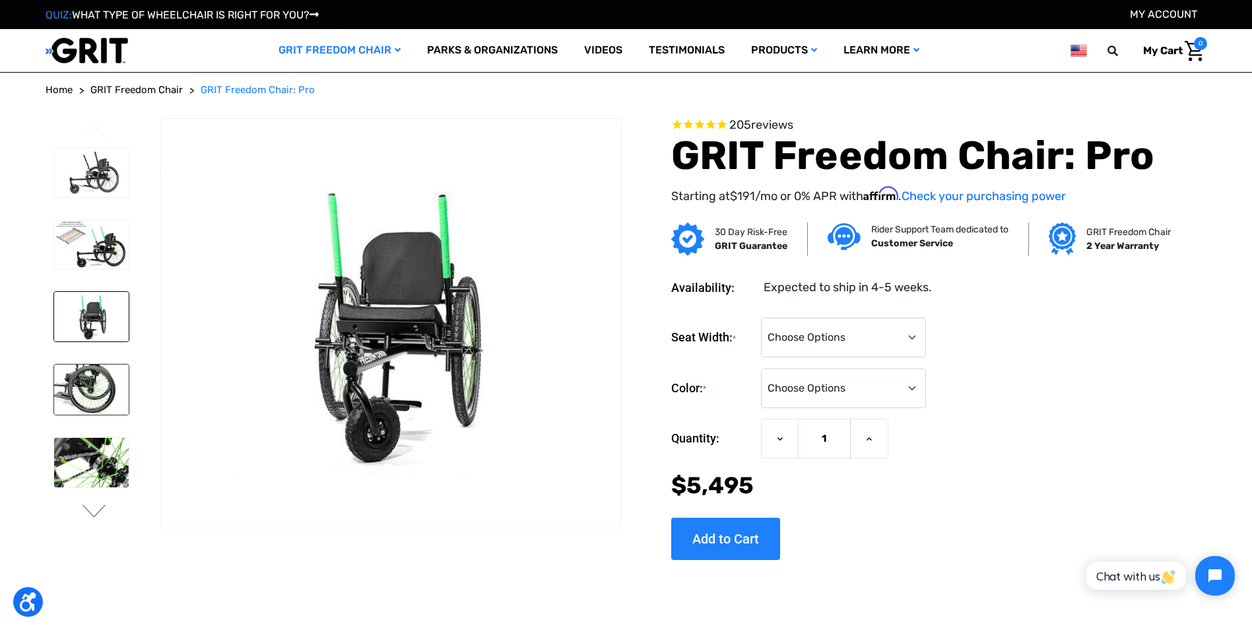
click at [95, 383] on img at bounding box center [91, 389] width 75 height 50
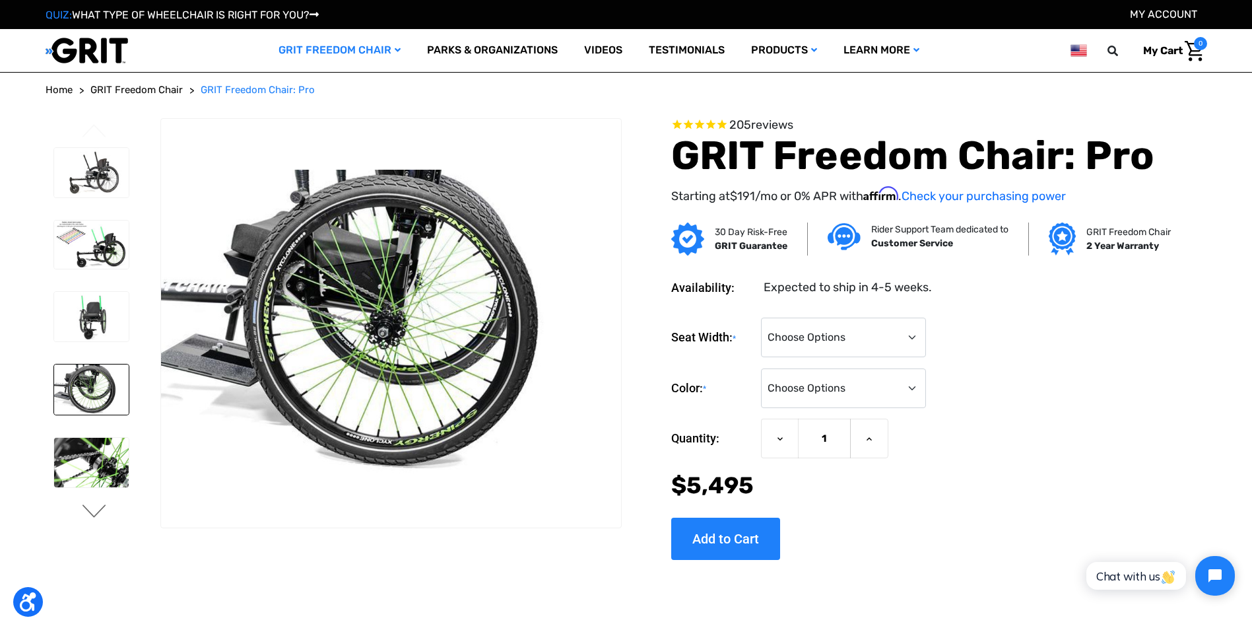
click at [93, 509] on button "Next" at bounding box center [95, 512] width 28 height 16
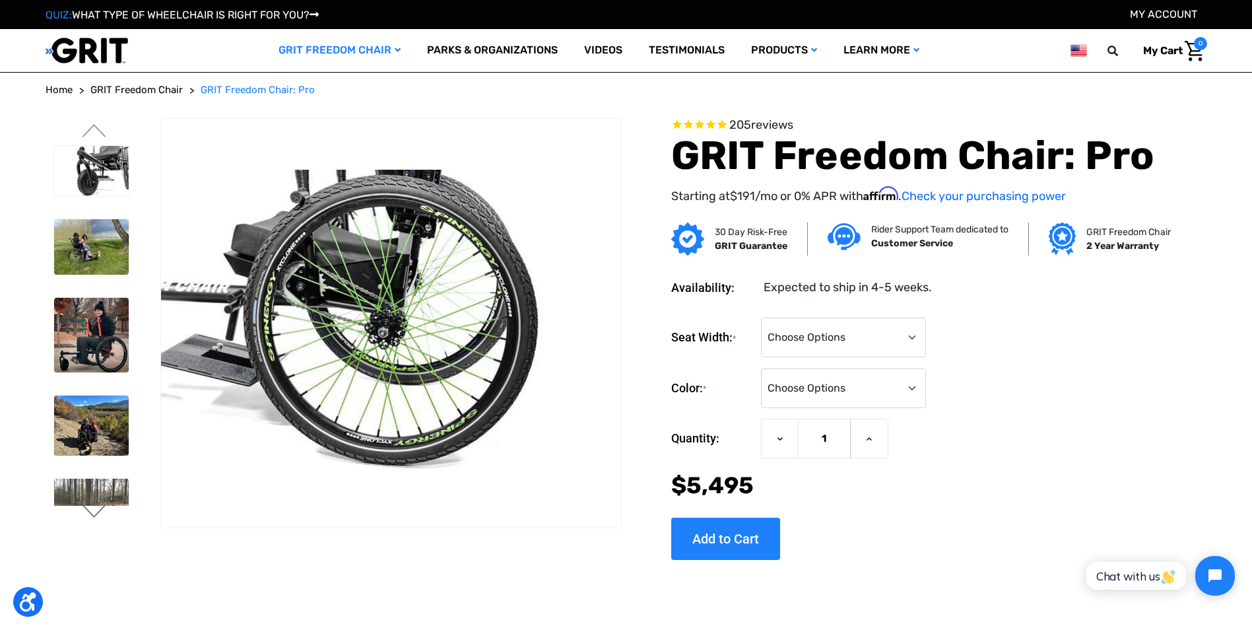
click at [96, 508] on button "Next" at bounding box center [95, 512] width 28 height 16
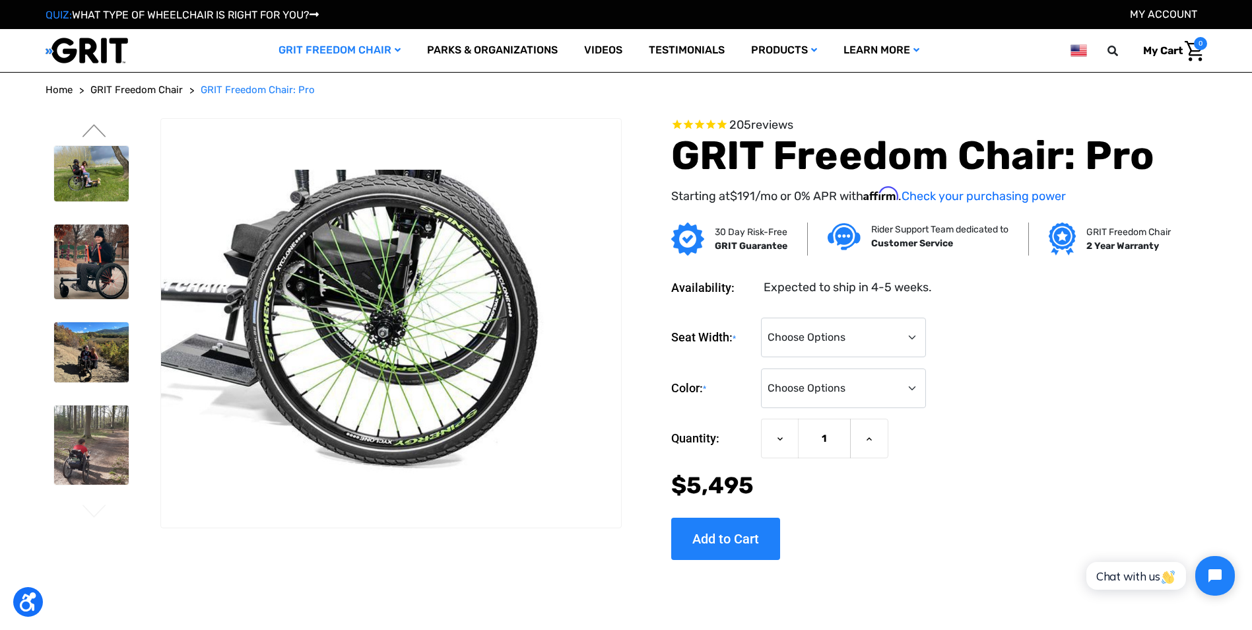
click at [96, 508] on button "Next" at bounding box center [95, 512] width 28 height 16
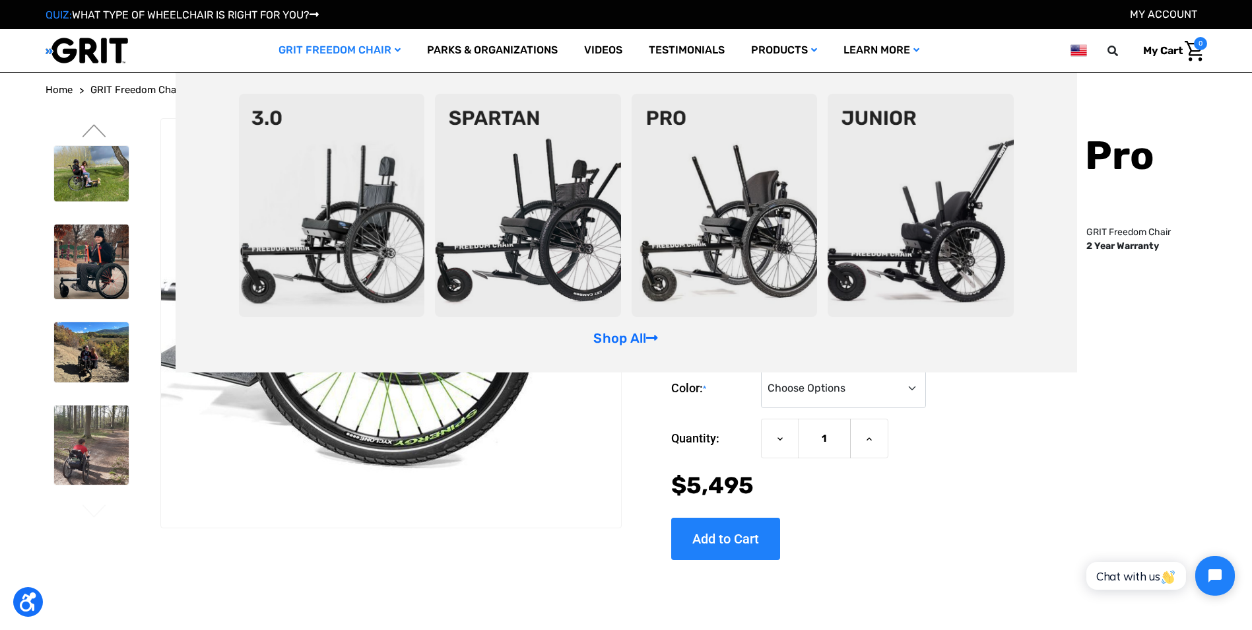
click at [986, 235] on img at bounding box center [921, 205] width 186 height 223
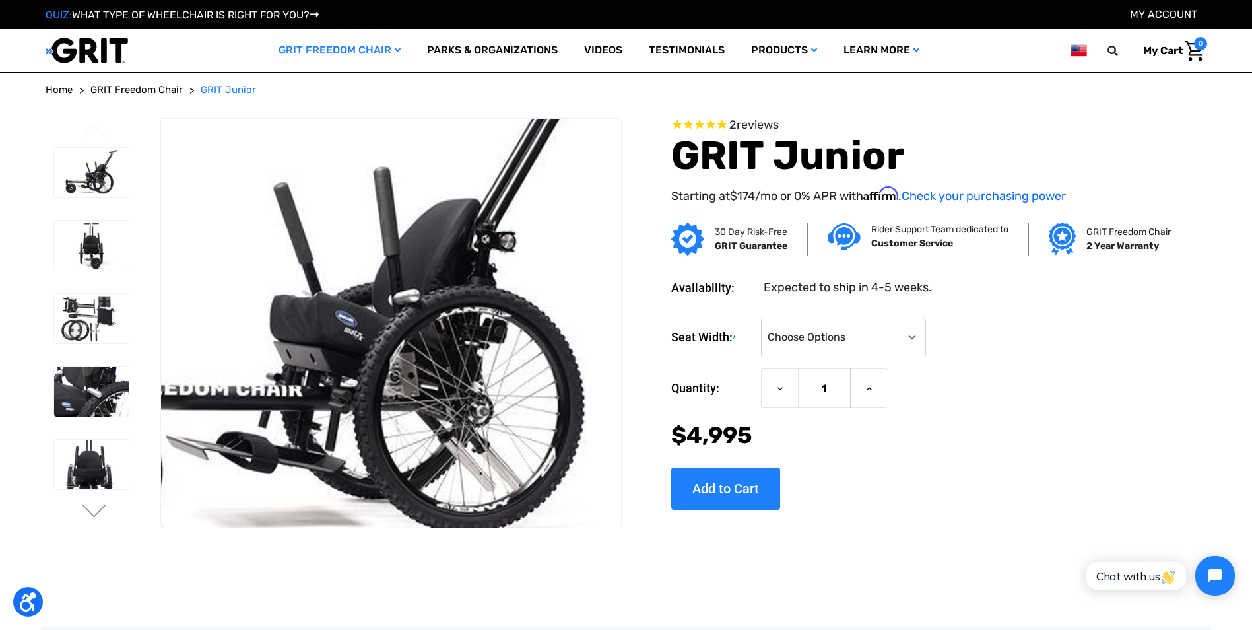
click at [453, 392] on img at bounding box center [338, 296] width 845 height 563
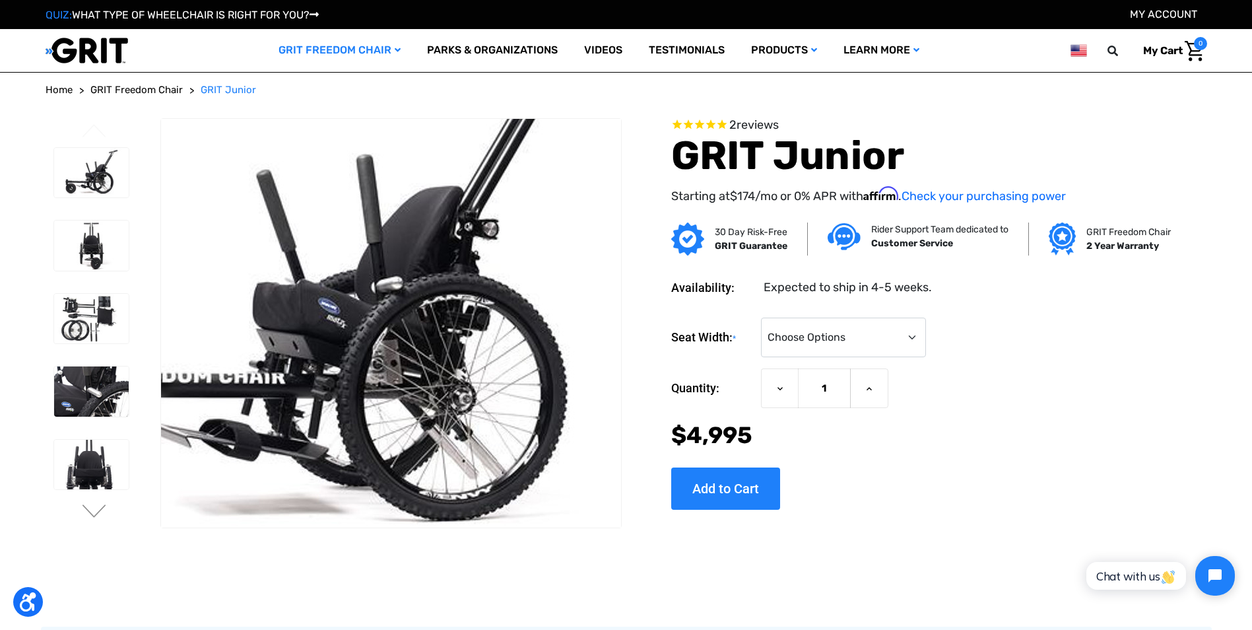
click at [475, 425] on img at bounding box center [320, 284] width 845 height 563
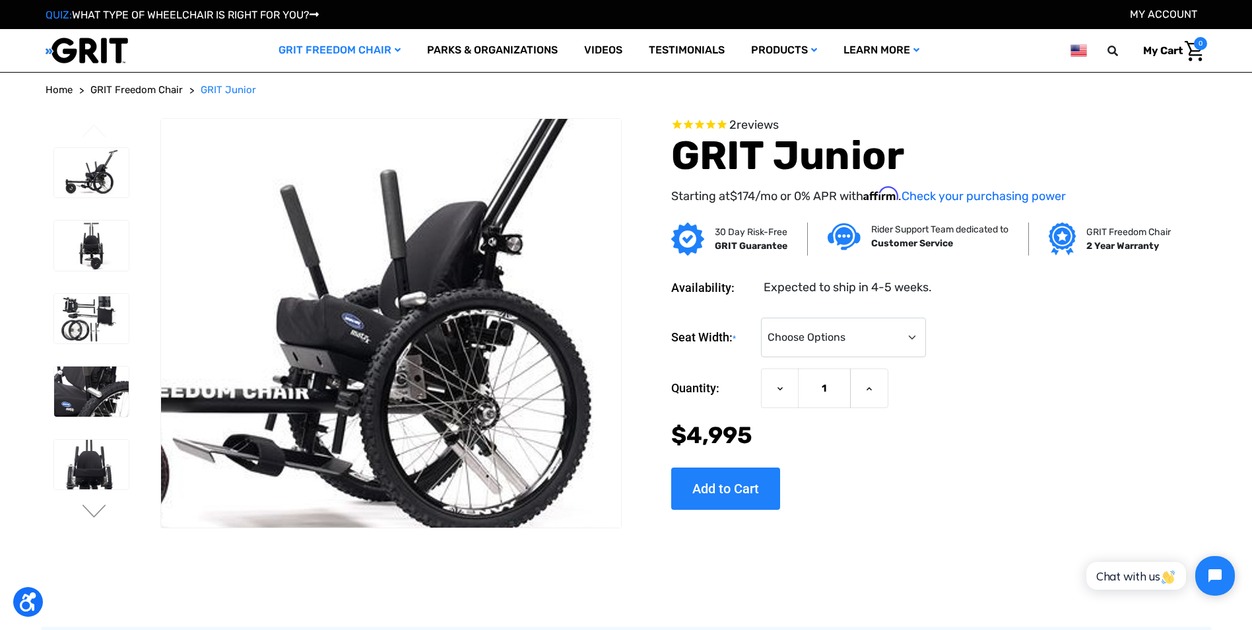
click at [446, 384] on img at bounding box center [344, 299] width 845 height 563
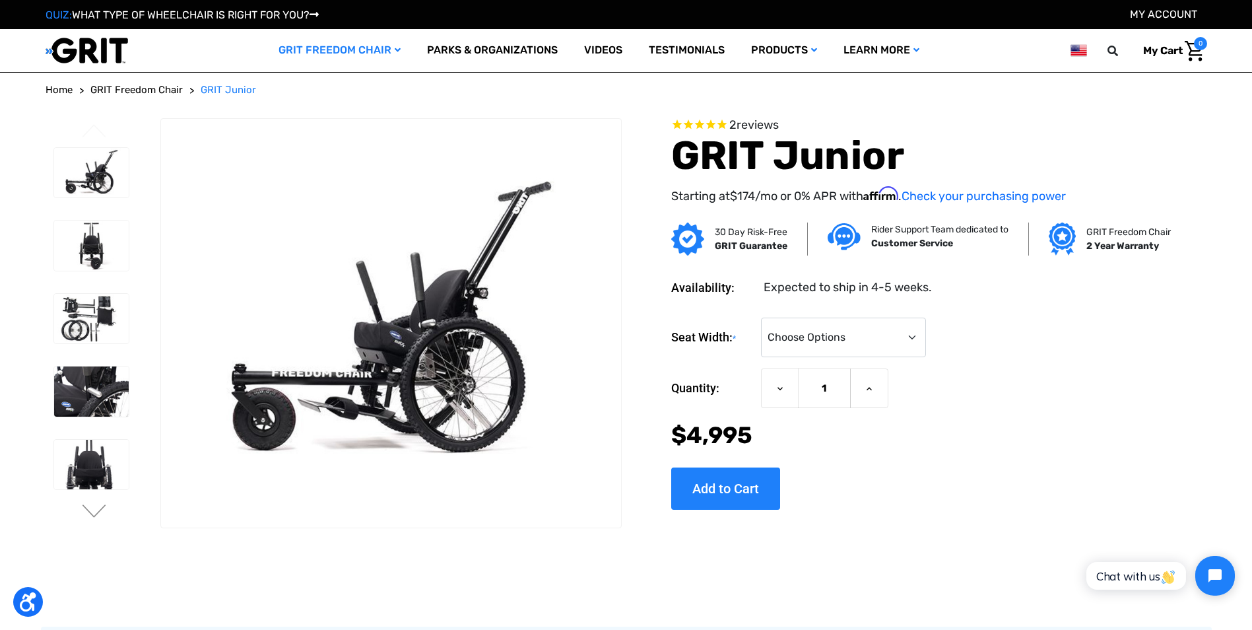
click at [133, 88] on span "GRIT Freedom Chair" at bounding box center [136, 90] width 92 height 12
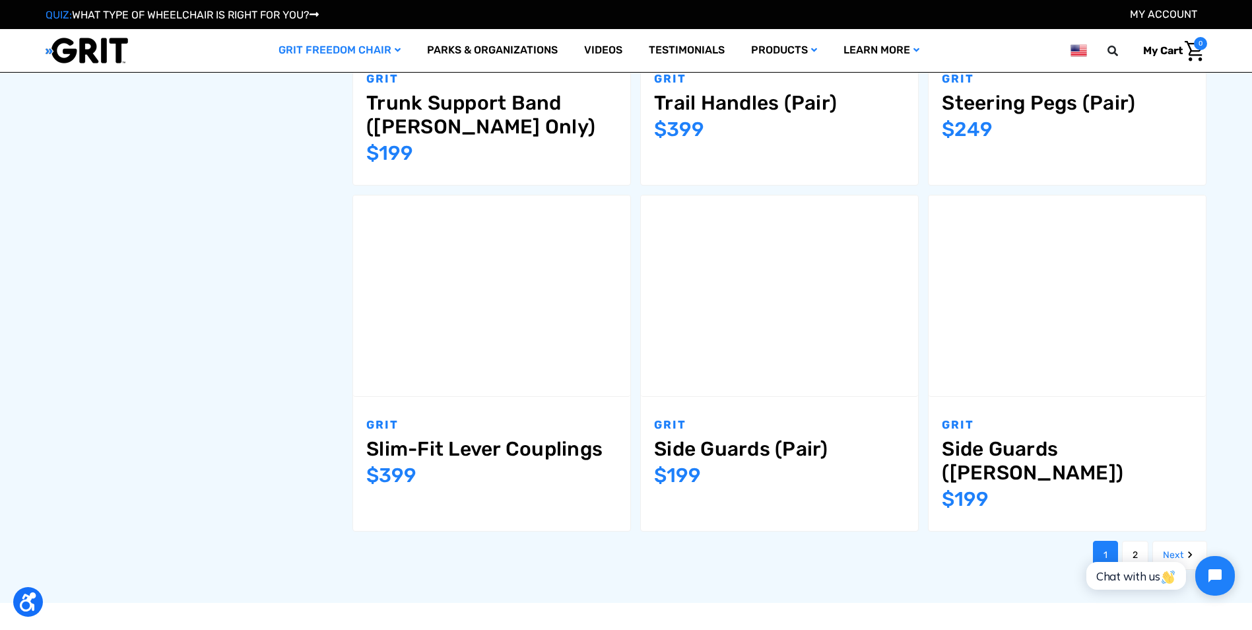
scroll to position [1518, 0]
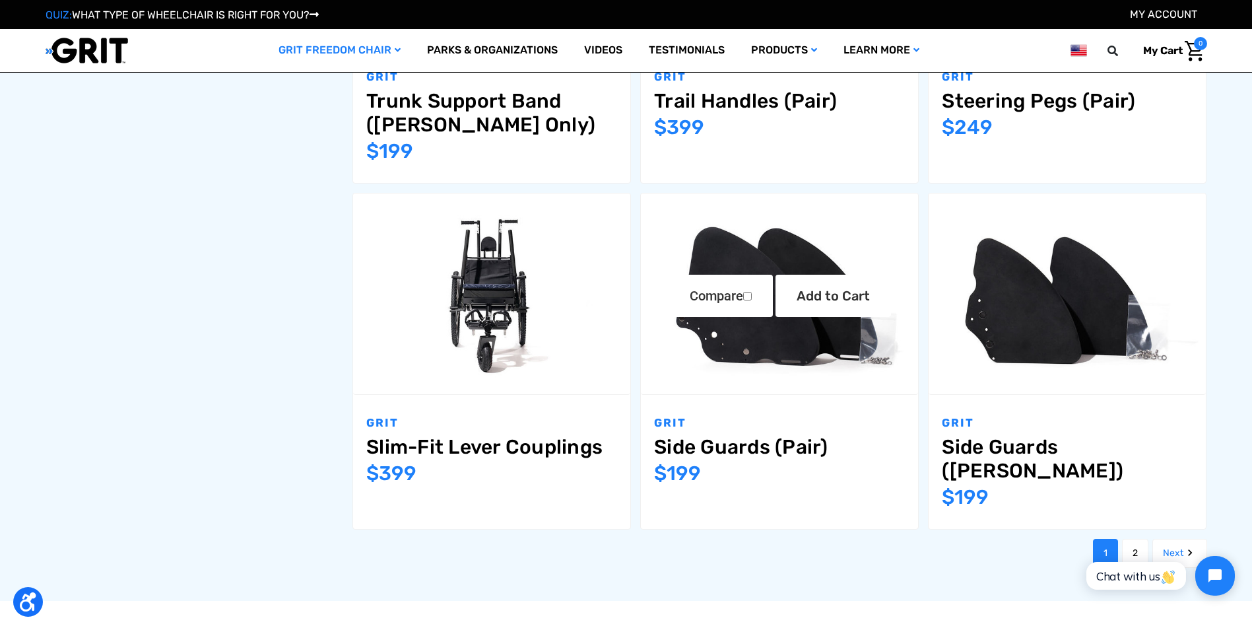
click at [720, 349] on img "Side Guards (Pair),$199.00\a" at bounding box center [779, 293] width 277 height 185
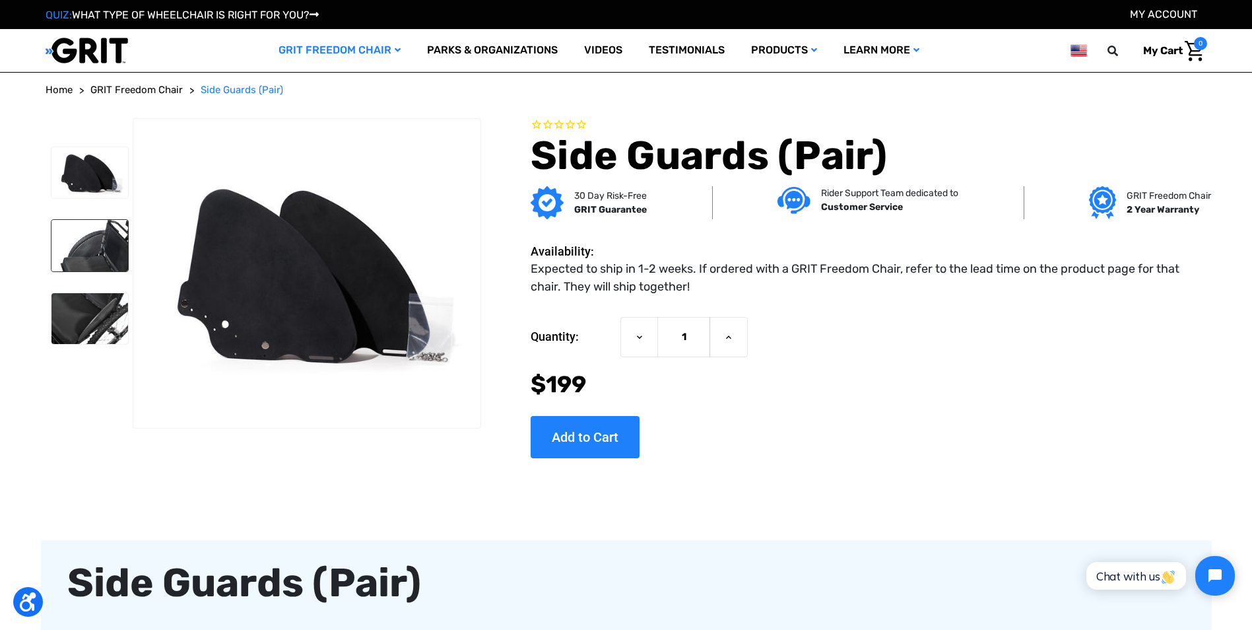
click at [77, 242] on img at bounding box center [89, 245] width 77 height 51
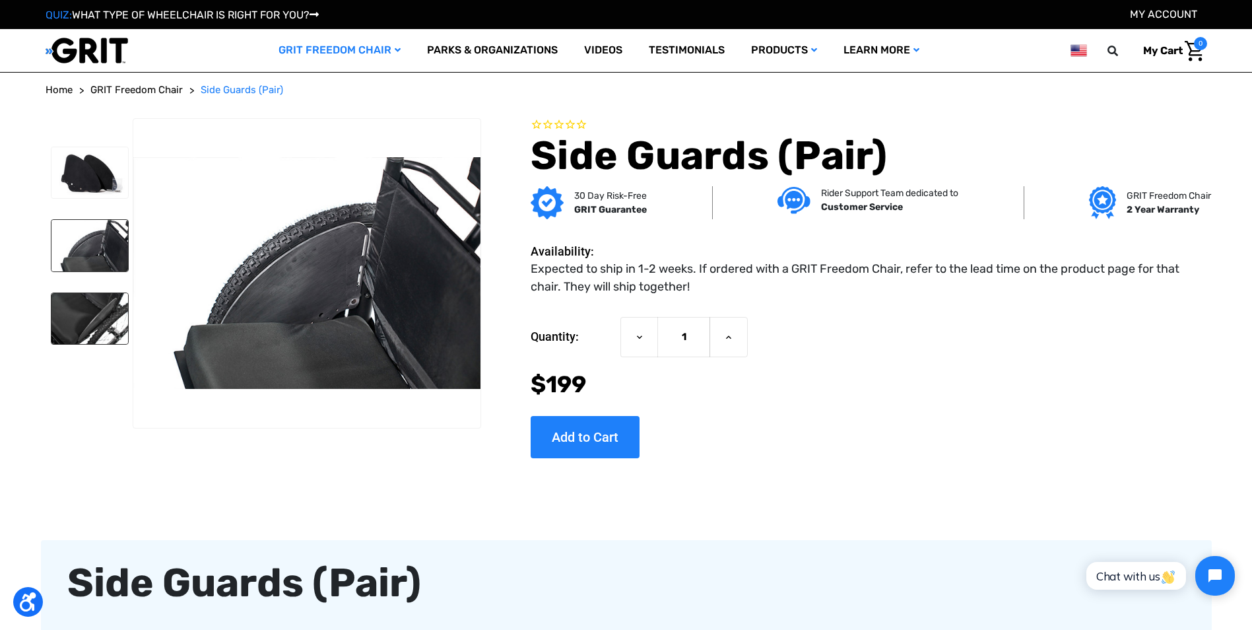
click at [77, 316] on img at bounding box center [89, 318] width 77 height 51
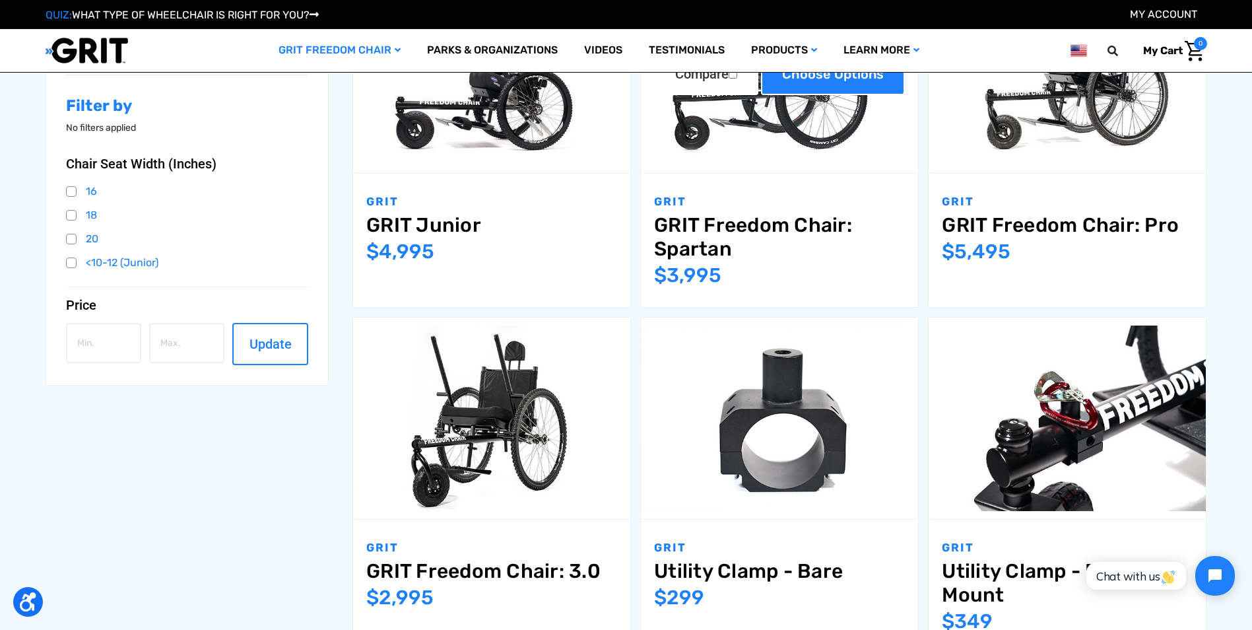
scroll to position [145, 0]
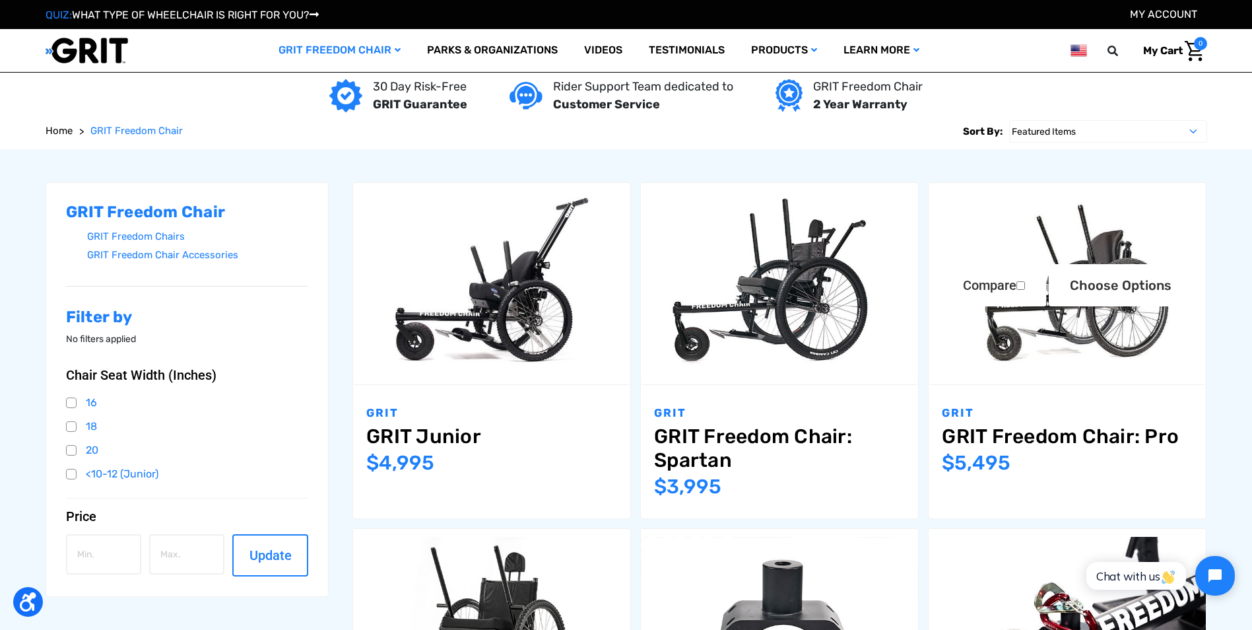
click at [1116, 341] on img "GRIT Freedom Chair: Pro,$5,495.00\a" at bounding box center [1067, 283] width 277 height 185
